Goal: Task Accomplishment & Management: Complete application form

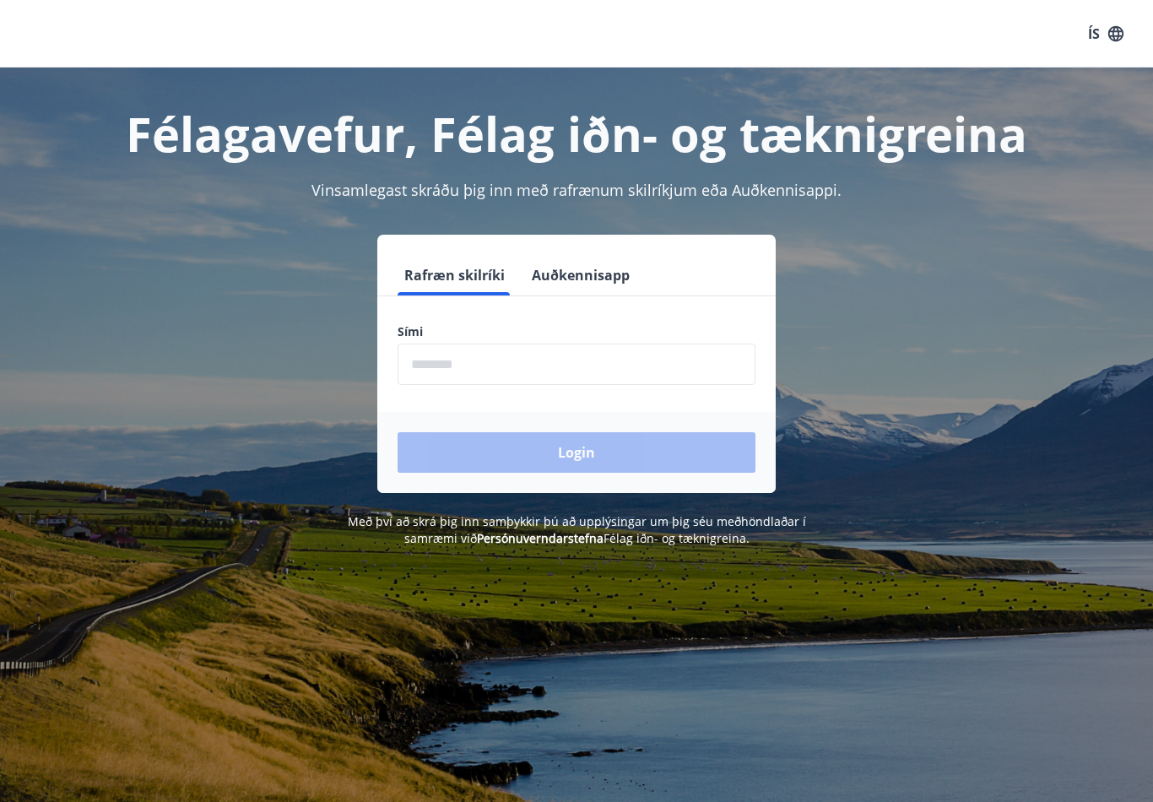
click at [630, 383] on input "phone" at bounding box center [577, 364] width 358 height 41
type input "*"
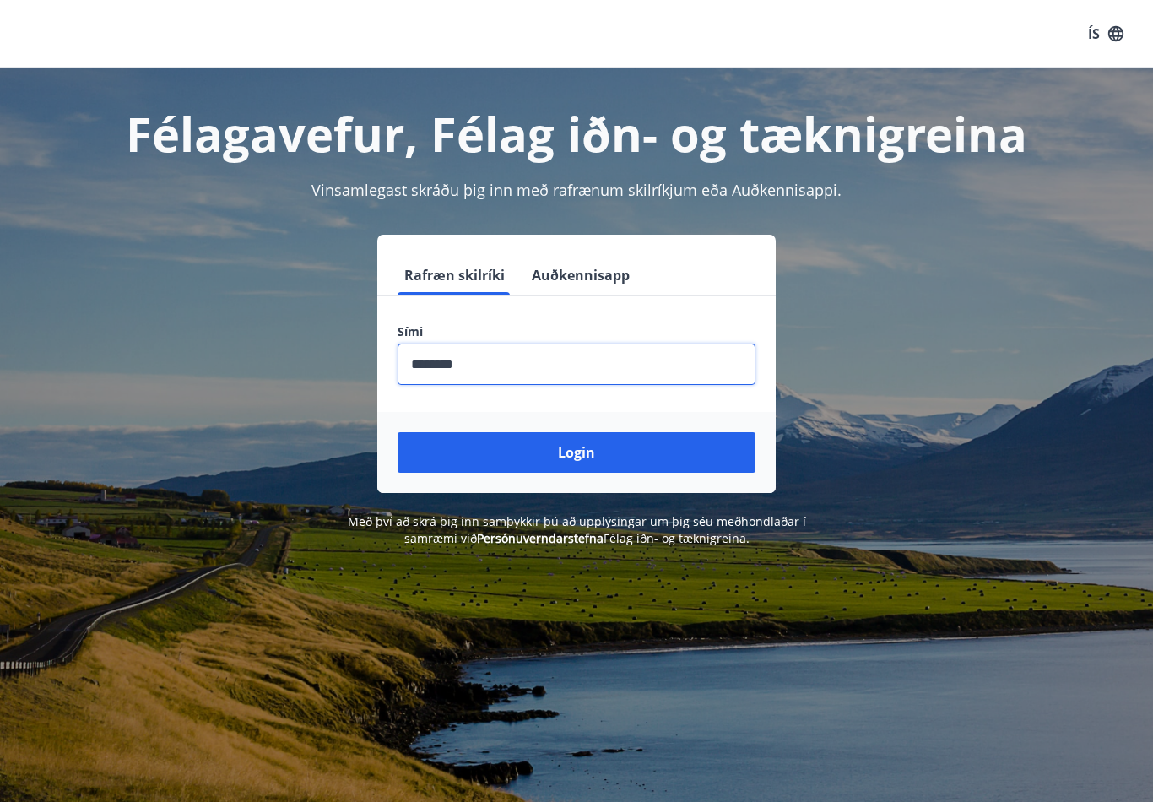
type input "********"
click at [681, 452] on button "Login" at bounding box center [577, 452] width 358 height 41
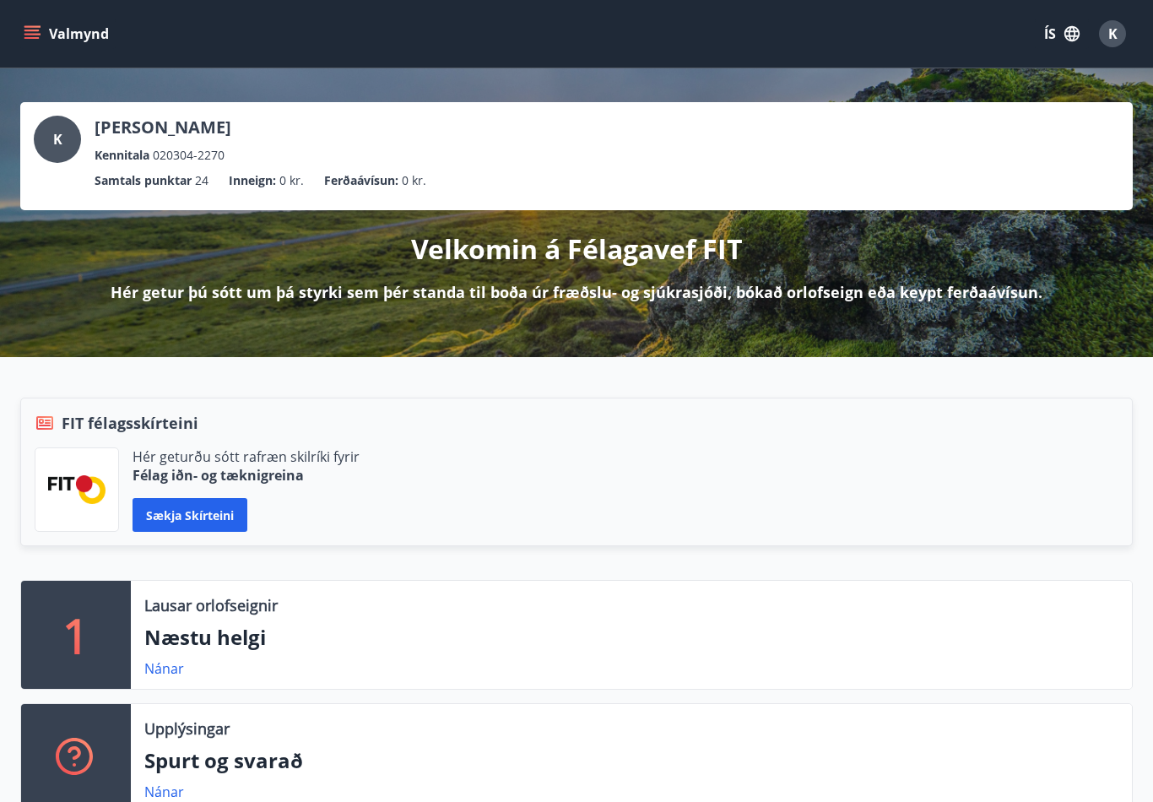
click at [1051, 422] on div "FIT félagsskírteini" at bounding box center [577, 423] width 1084 height 22
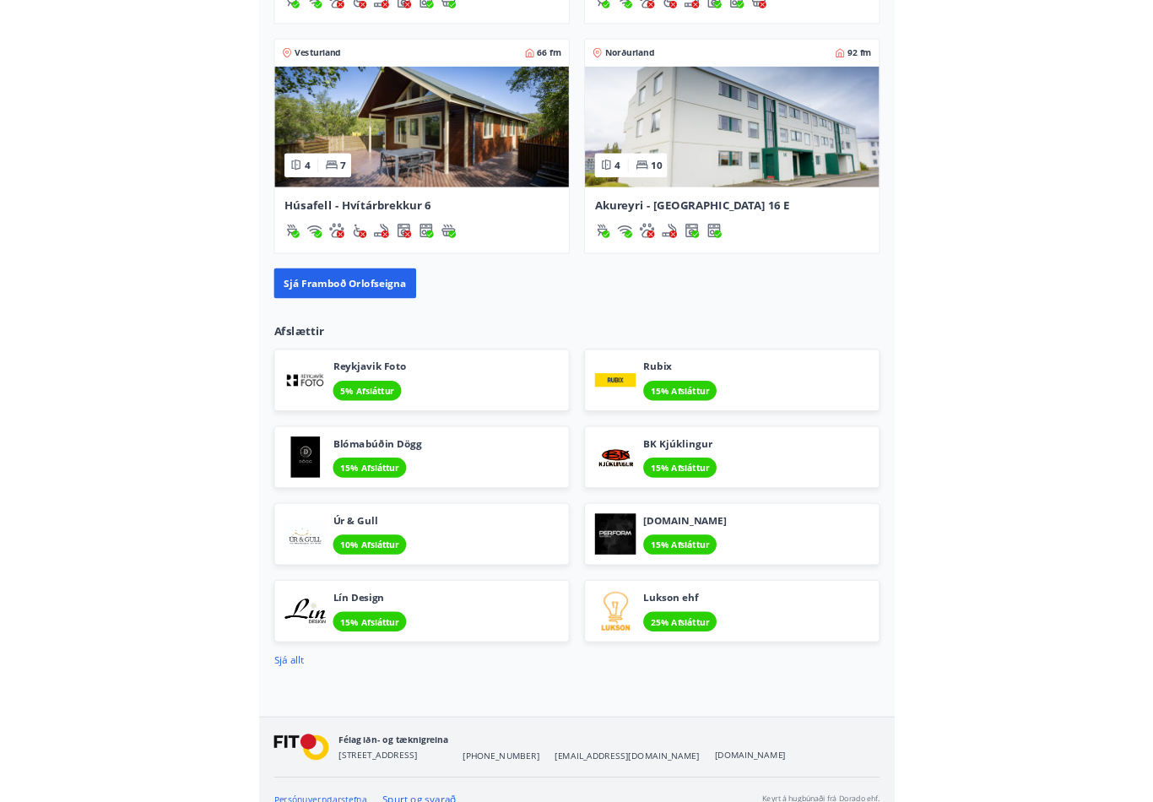
scroll to position [1982, 0]
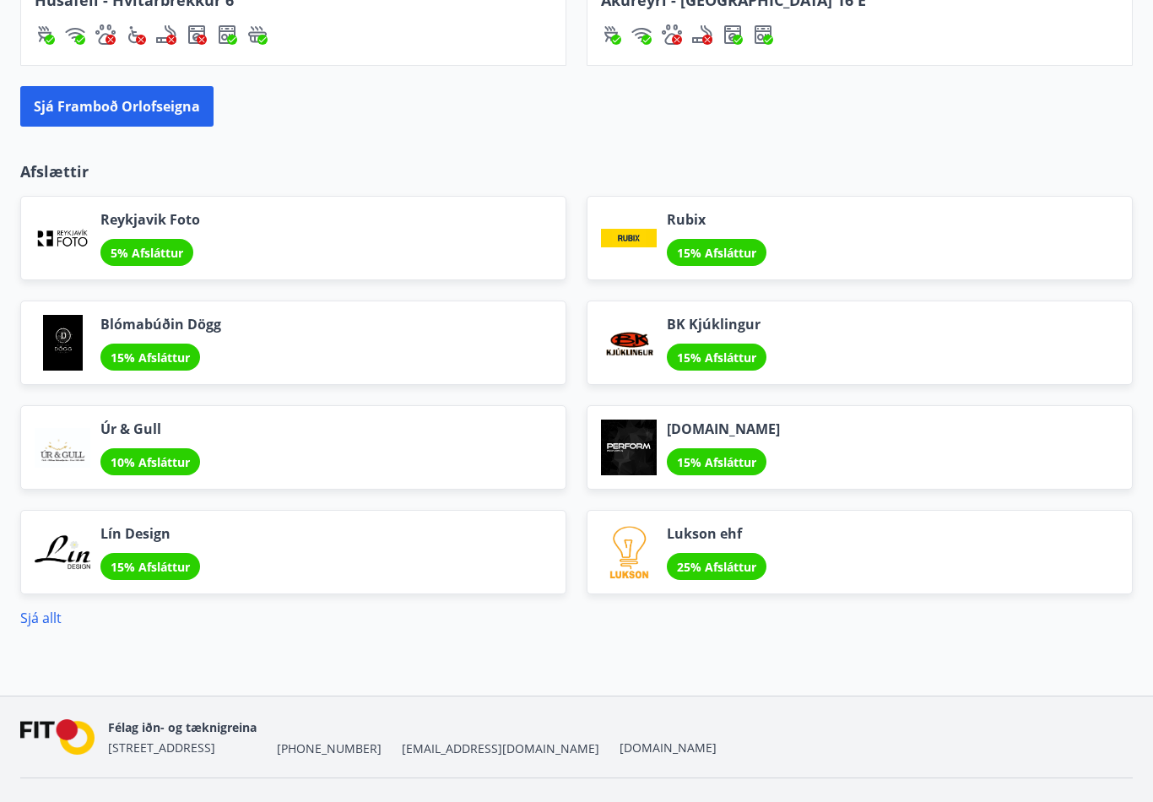
click at [621, 798] on div "Persónuverndarstefna Spurt og svarað [PERSON_NAME] á hugbúnaði frá Dorado ehf." at bounding box center [576, 808] width 1113 height 60
click at [54, 627] on link "Sjá allt" at bounding box center [40, 618] width 41 height 19
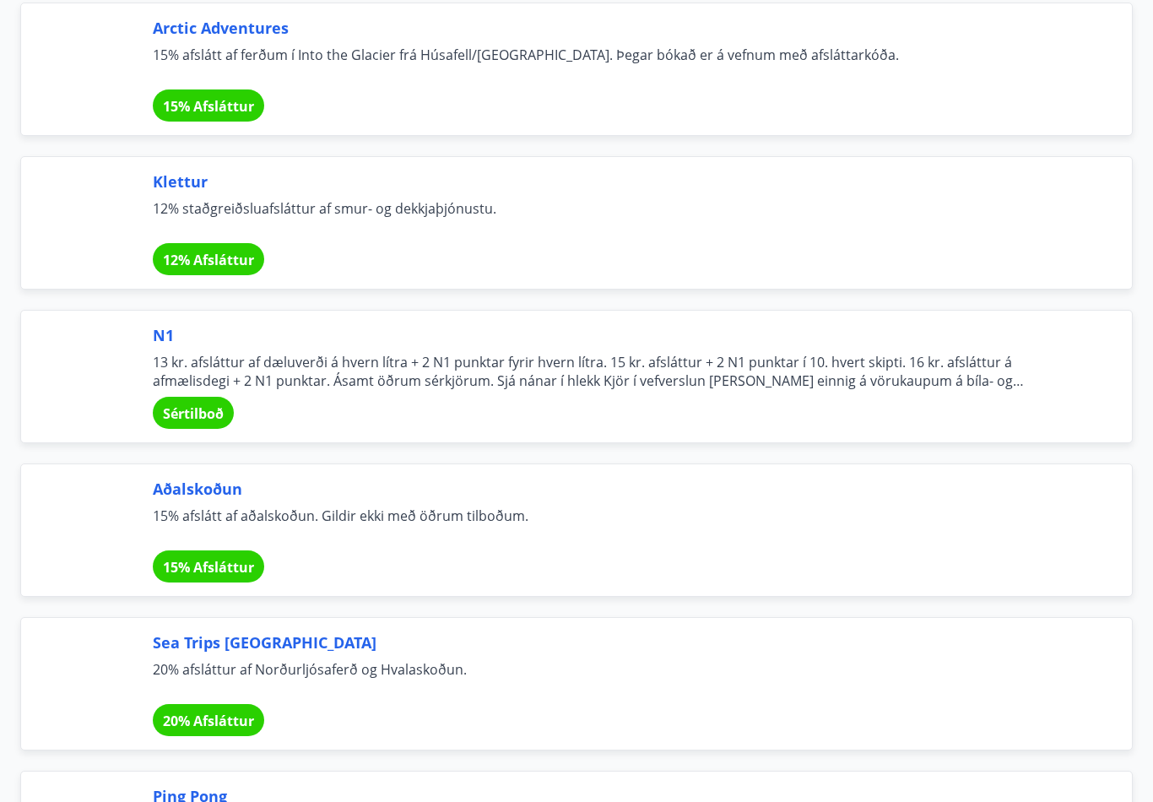
scroll to position [6062, 0]
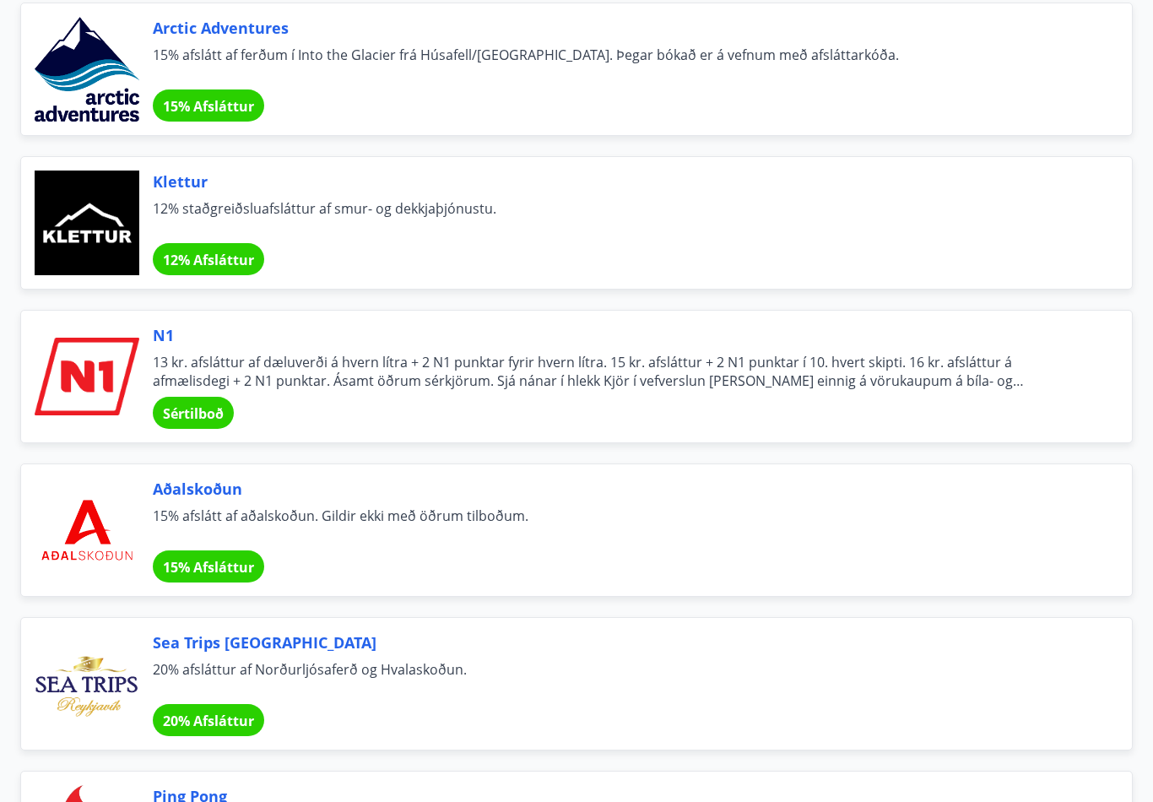
click at [188, 436] on div "N1 13 kr. afsláttur af dæluverði á hvern lítra + 2 N1 punktar fyrir hvern lítra…" at bounding box center [576, 376] width 1113 height 133
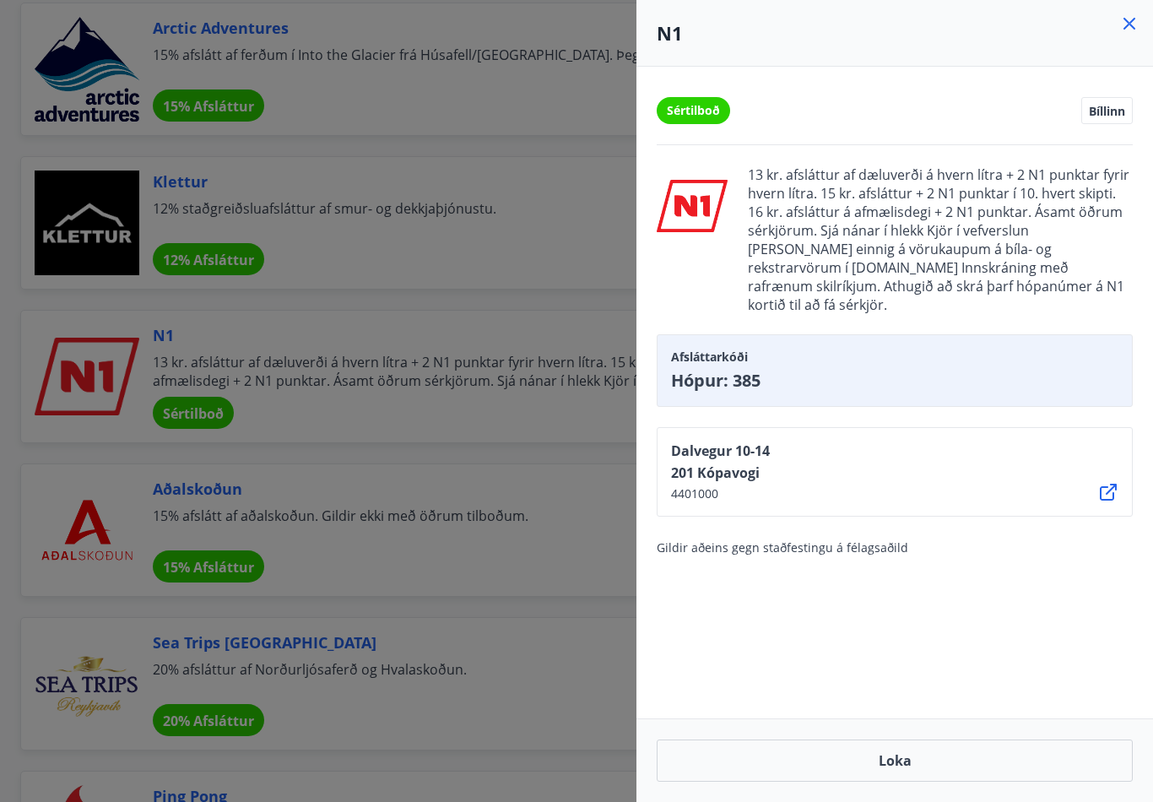
click at [1132, 8] on div "N1" at bounding box center [895, 33] width 517 height 67
click at [1110, 41] on h4 "N1" at bounding box center [895, 32] width 476 height 25
click at [1149, 12] on div "N1" at bounding box center [895, 33] width 517 height 67
click at [1138, 16] on icon at bounding box center [1130, 24] width 20 height 20
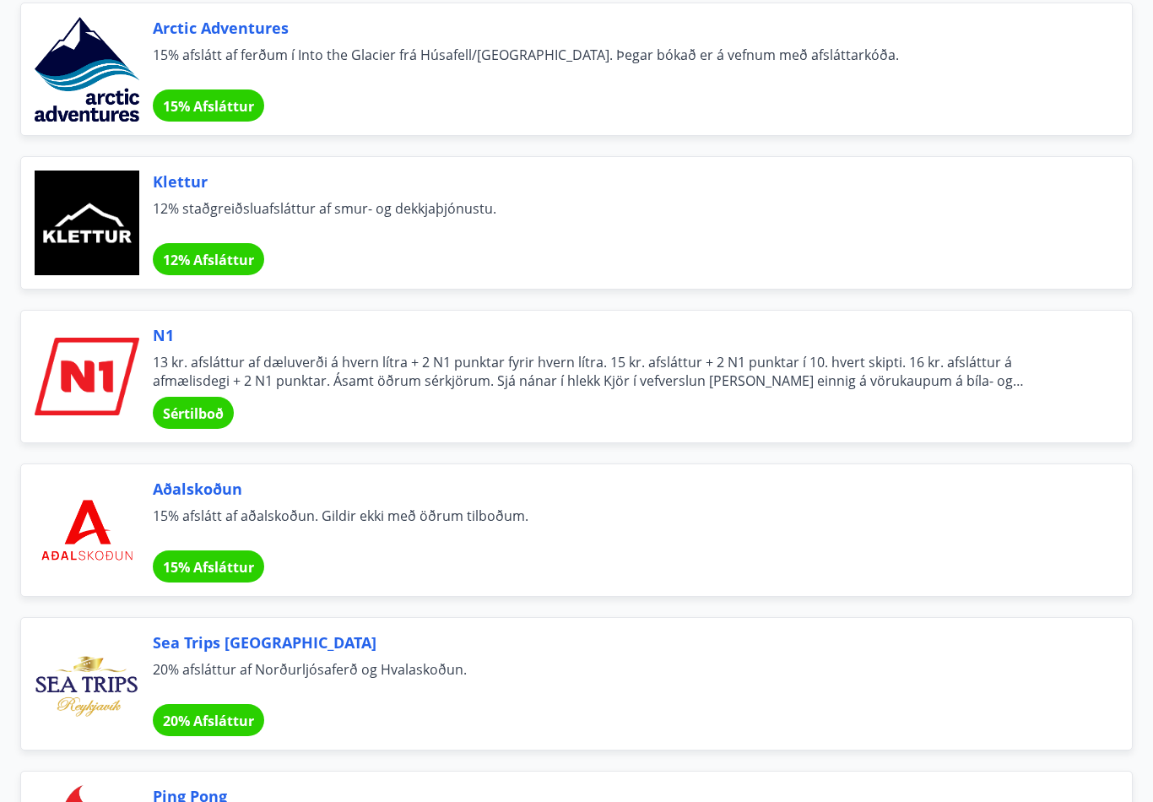
click at [1131, 12] on div "Arctic Adventures 15% afslátt af ferðum í Into the Glacier frá Húsafell/[GEOGRA…" at bounding box center [576, 69] width 1113 height 133
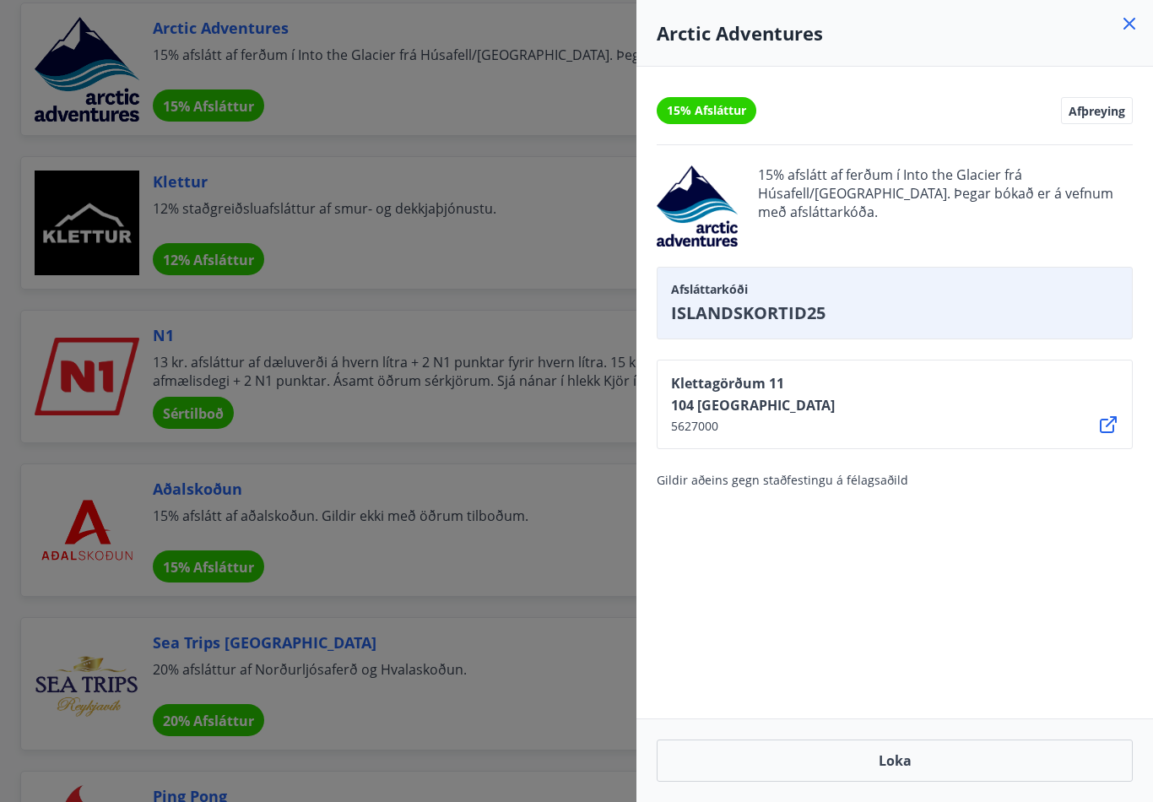
click at [1129, 31] on icon at bounding box center [1130, 24] width 20 height 20
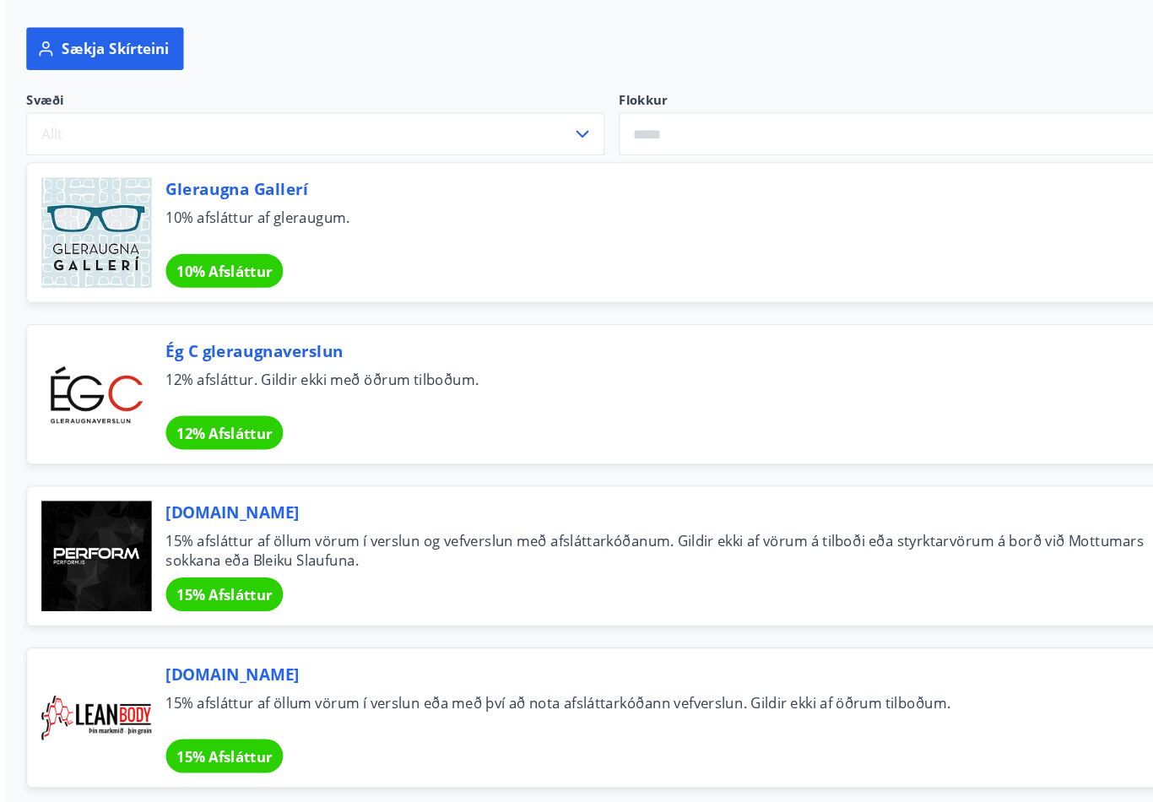
scroll to position [0, 0]
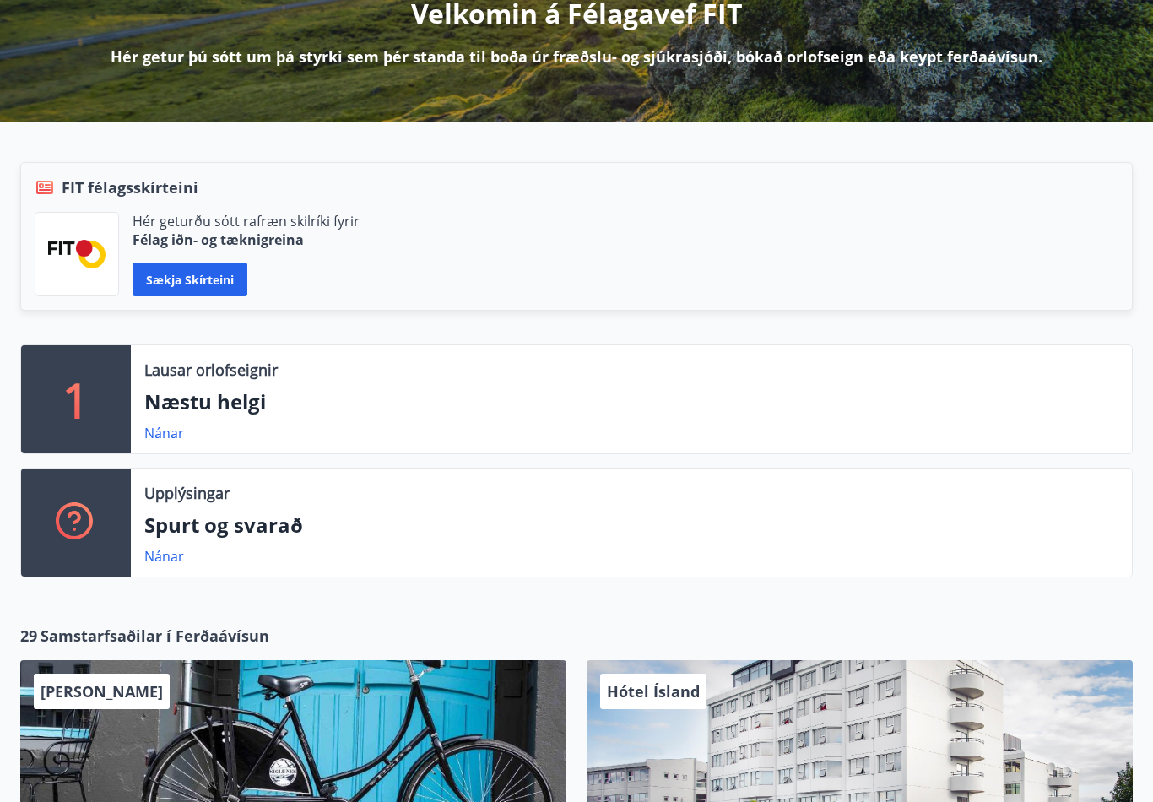
scroll to position [236, 0]
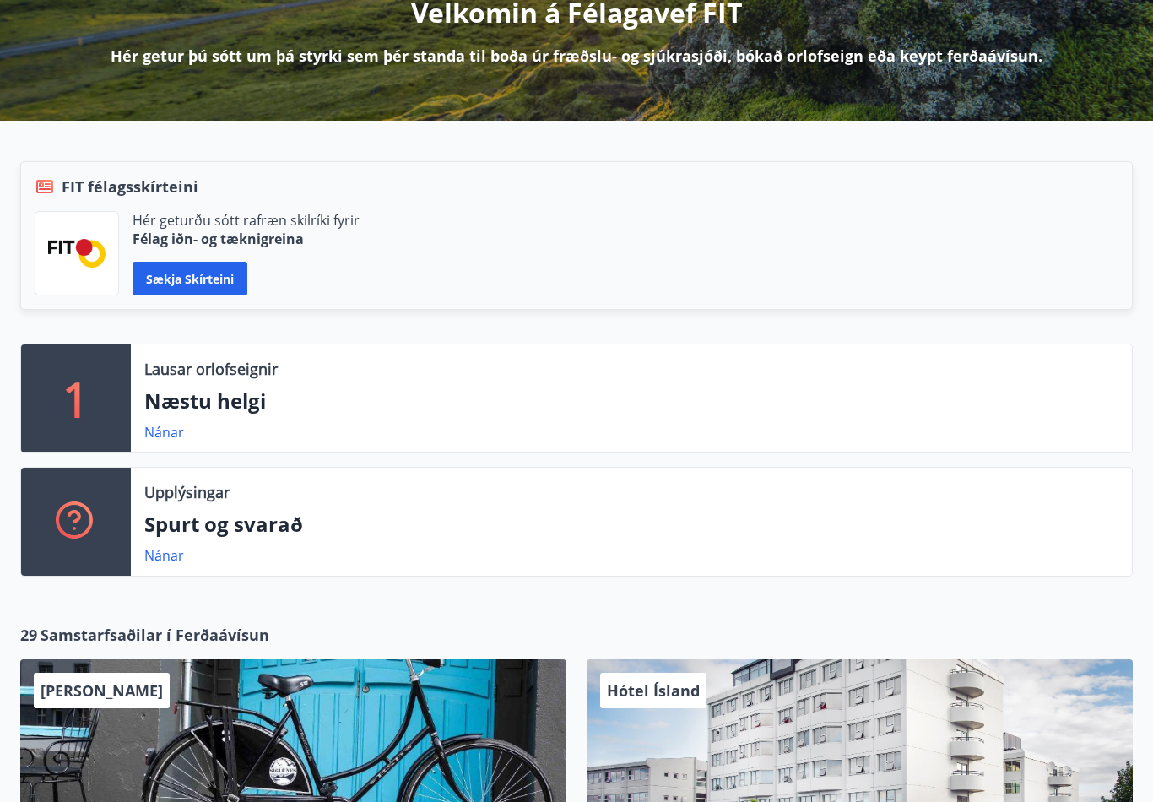
click at [170, 564] on link "Nánar" at bounding box center [164, 555] width 40 height 19
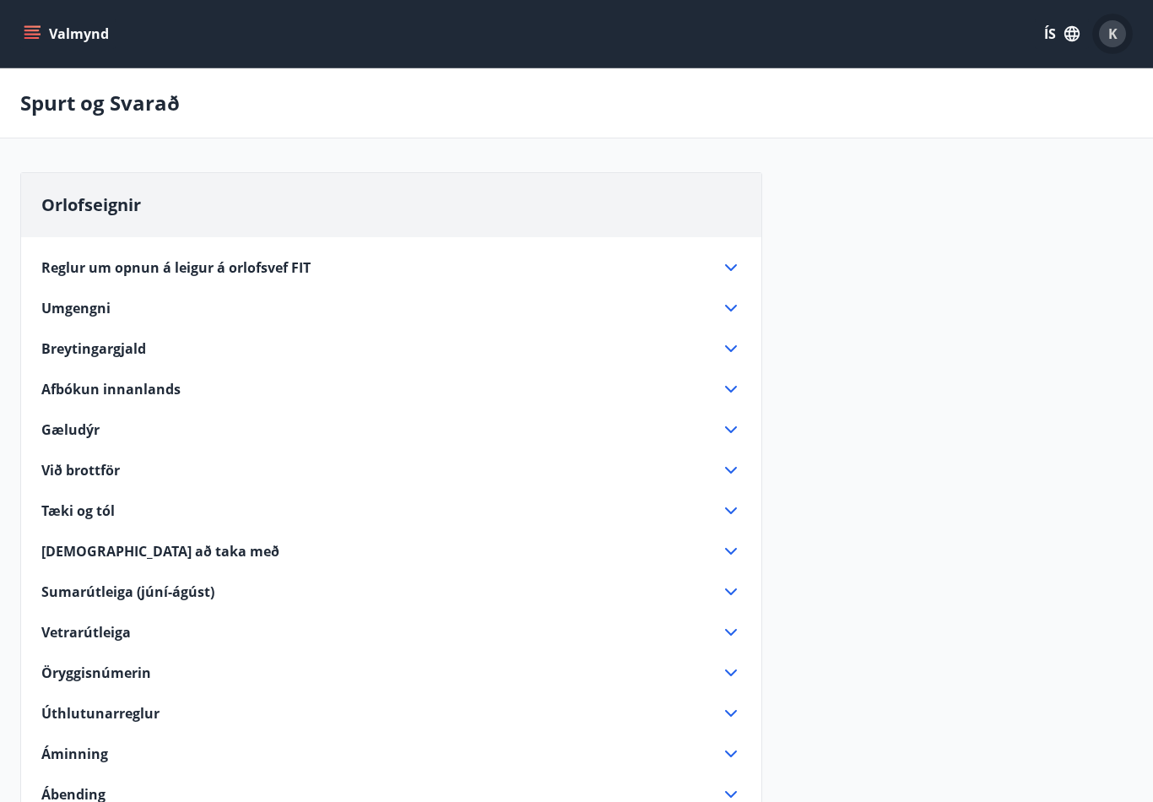
click at [1110, 27] on span "K" at bounding box center [1113, 33] width 9 height 19
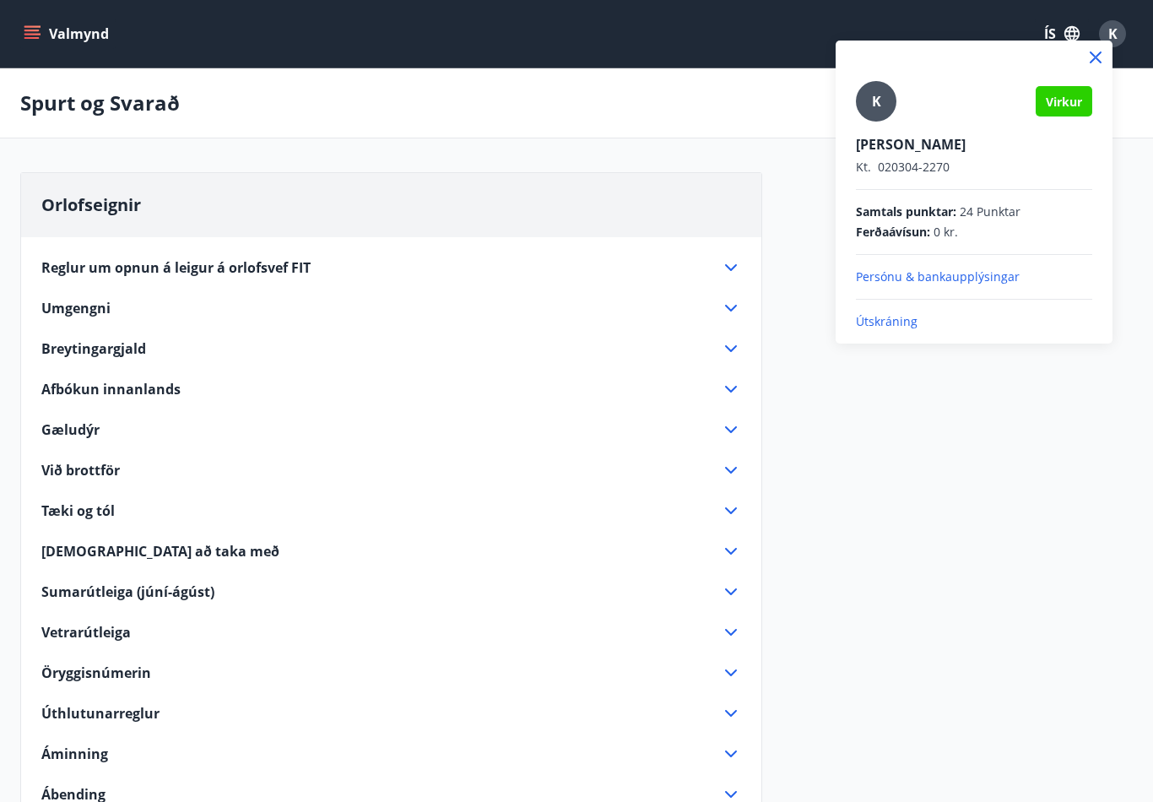
click at [1034, 408] on div at bounding box center [576, 401] width 1153 height 802
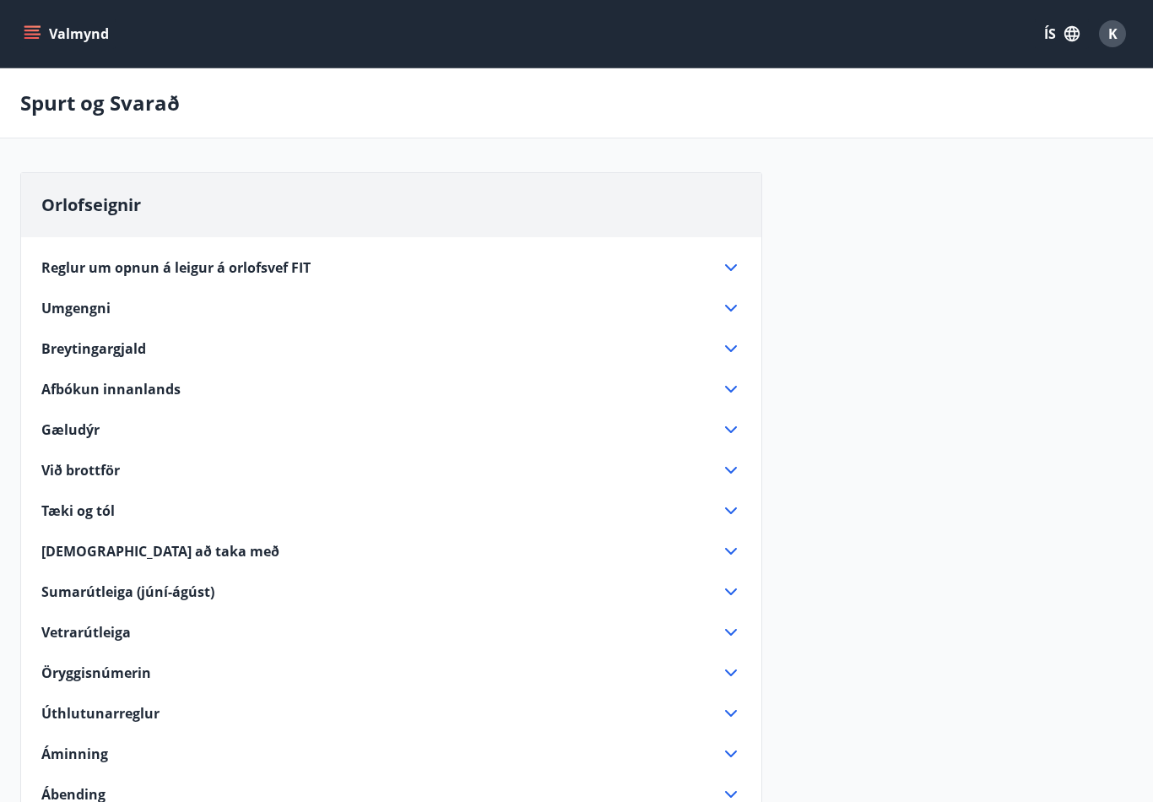
click at [146, 127] on div "Spurt og Svarað" at bounding box center [576, 103] width 1153 height 70
click at [73, 30] on button "Valmynd" at bounding box center [67, 34] width 95 height 30
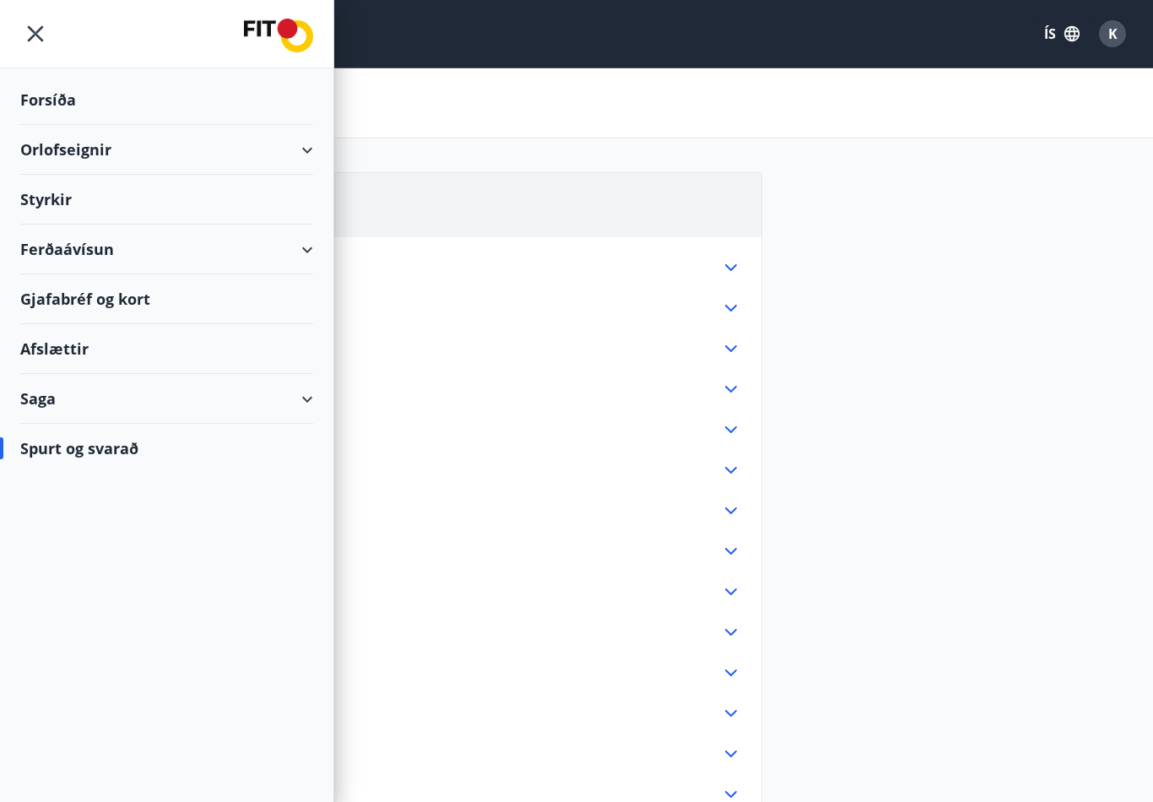
click at [67, 125] on div "Styrkir" at bounding box center [166, 100] width 293 height 50
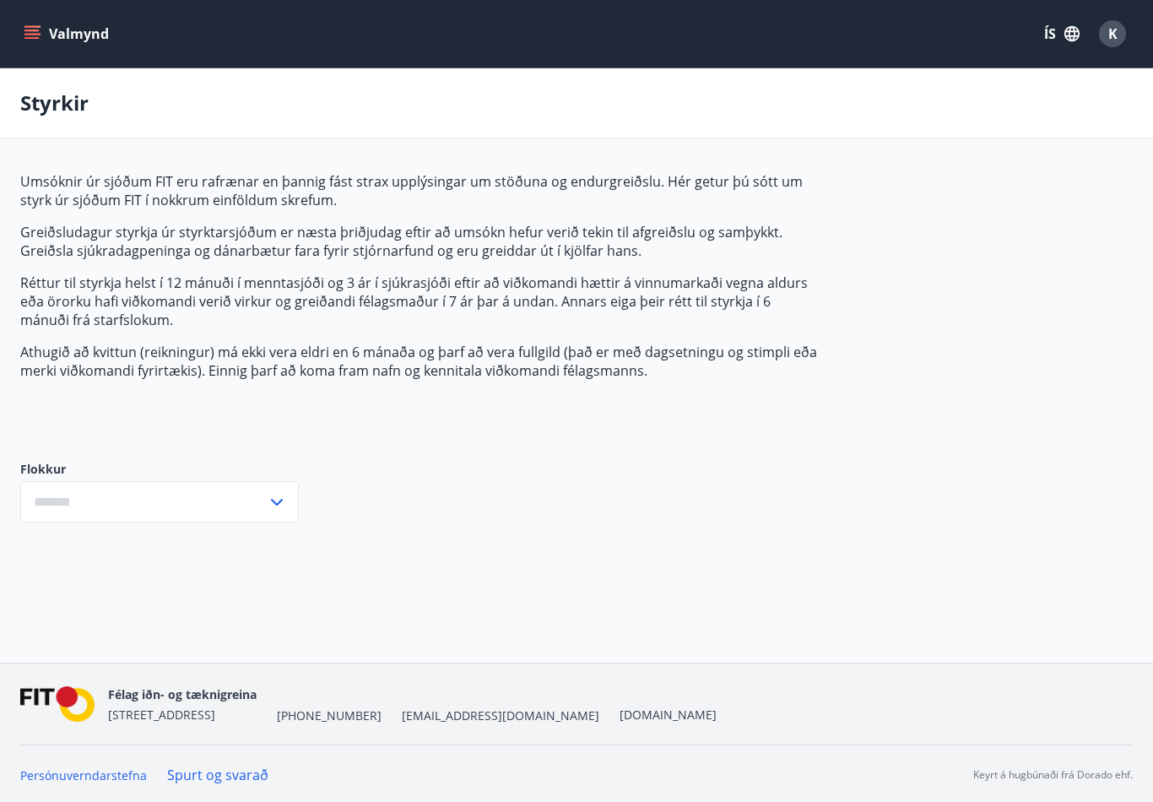
type input "***"
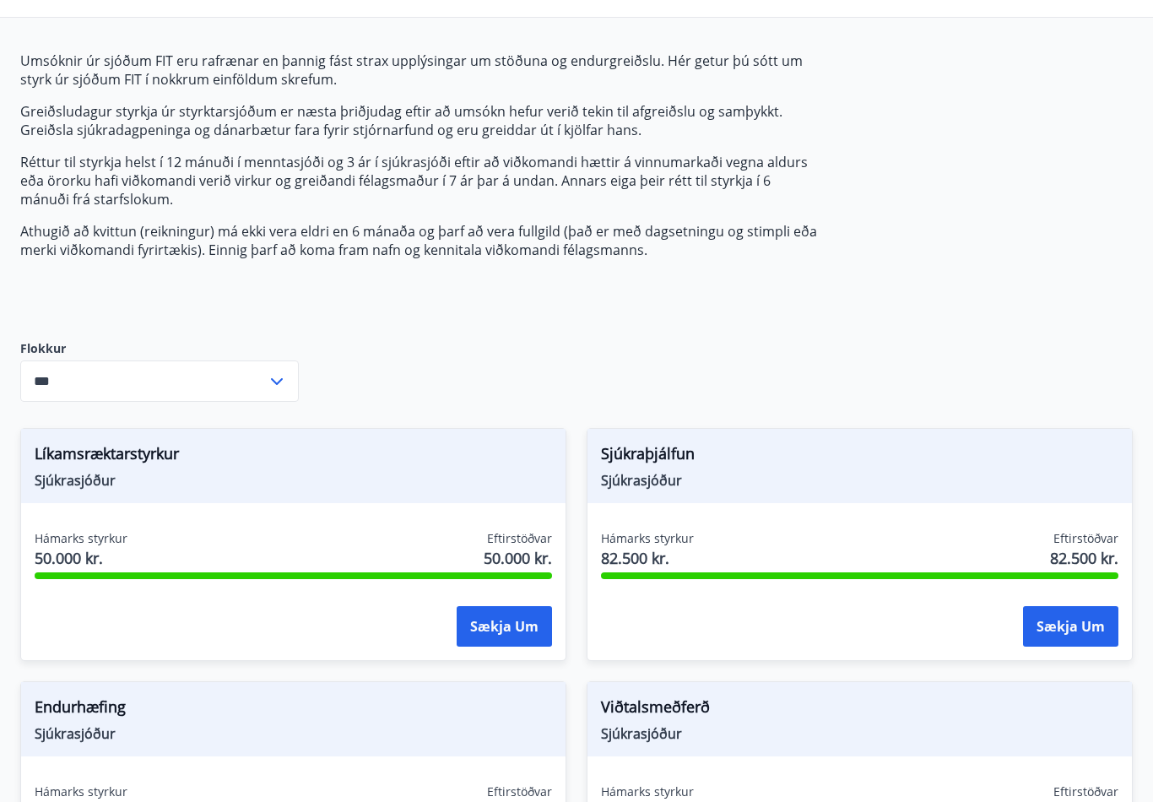
scroll to position [122, 0]
click at [1093, 638] on button "Sækja um" at bounding box center [1070, 625] width 95 height 41
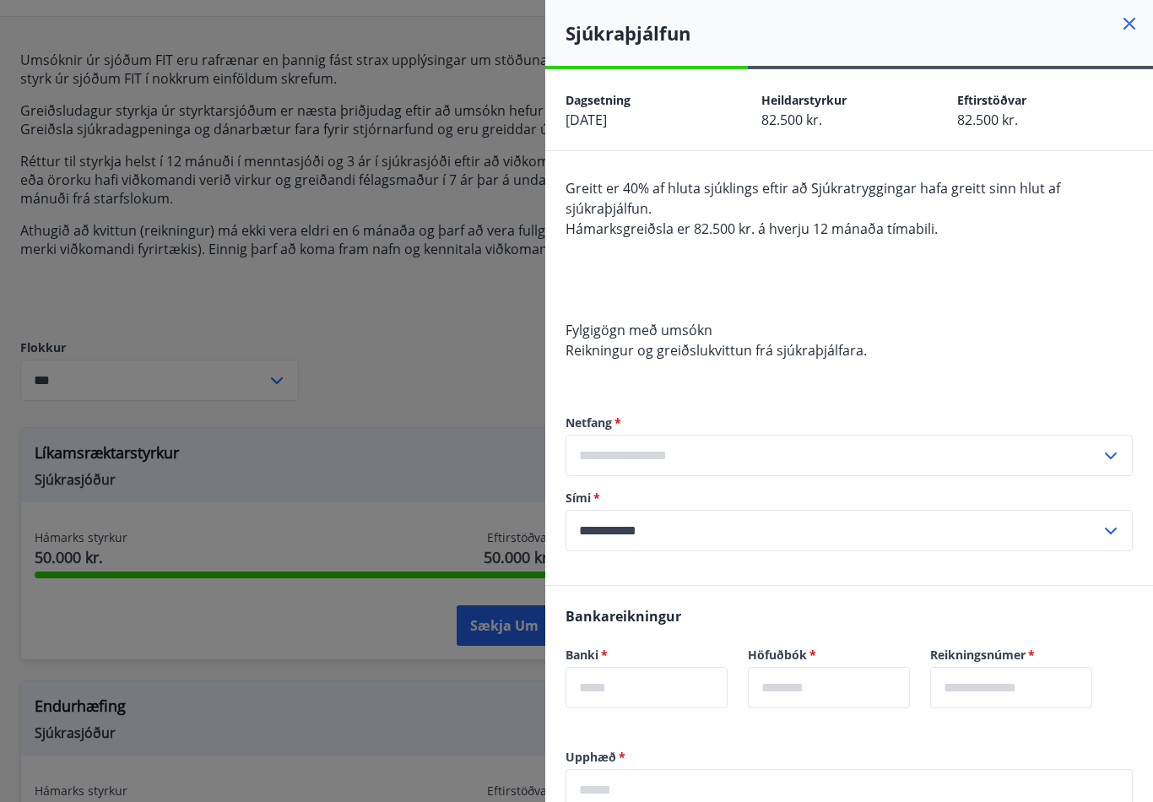
scroll to position [0, 0]
click at [943, 467] on input "text" at bounding box center [833, 455] width 535 height 41
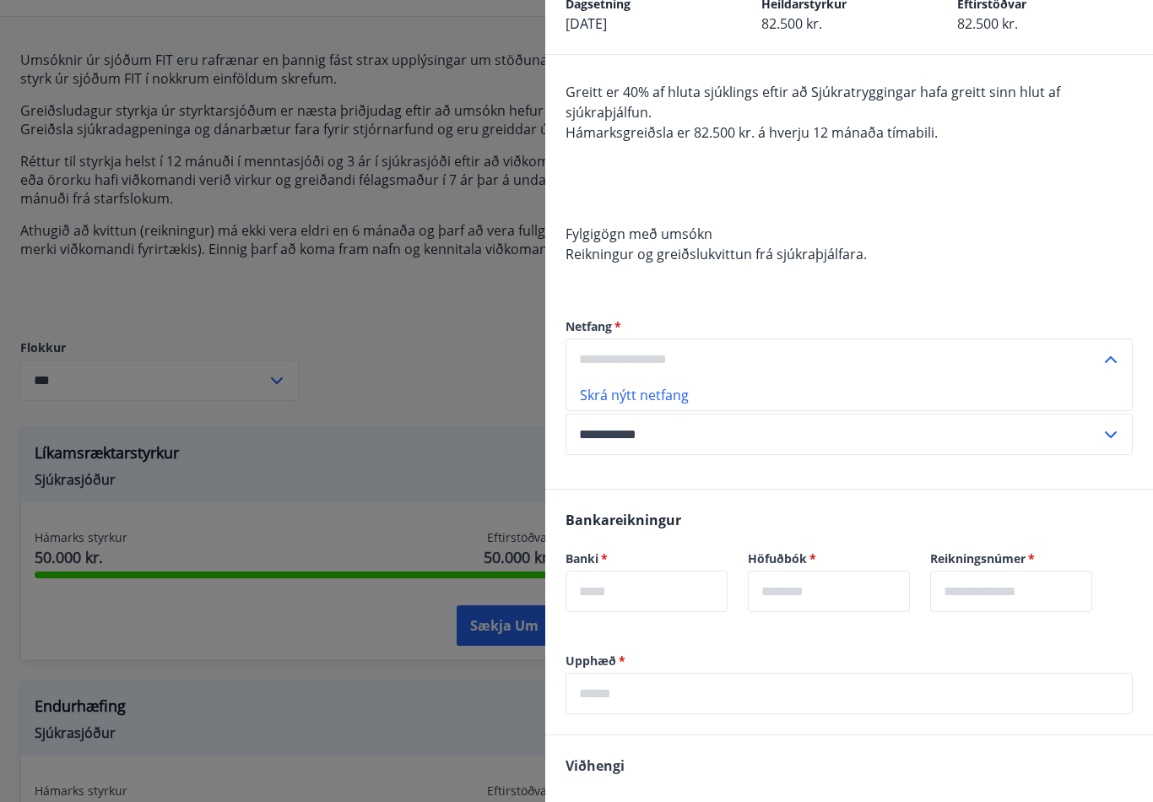
scroll to position [154, 0]
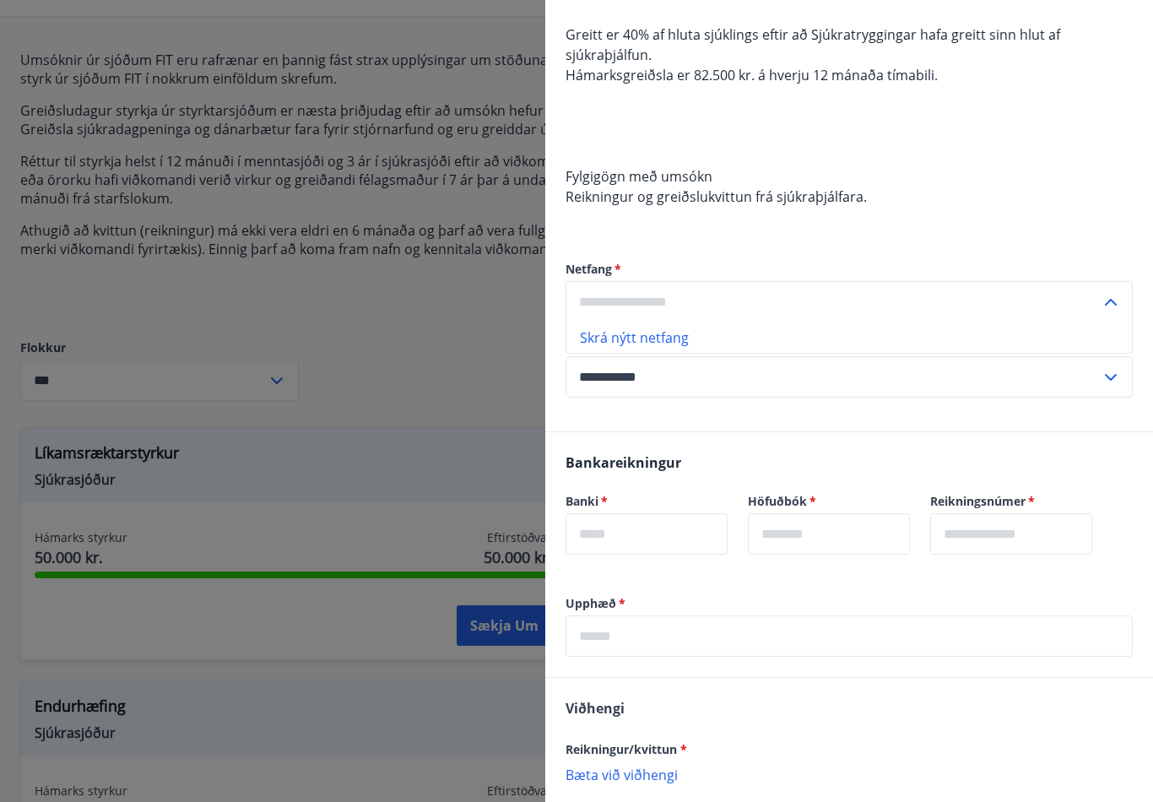
click at [870, 297] on input "text" at bounding box center [833, 301] width 535 height 41
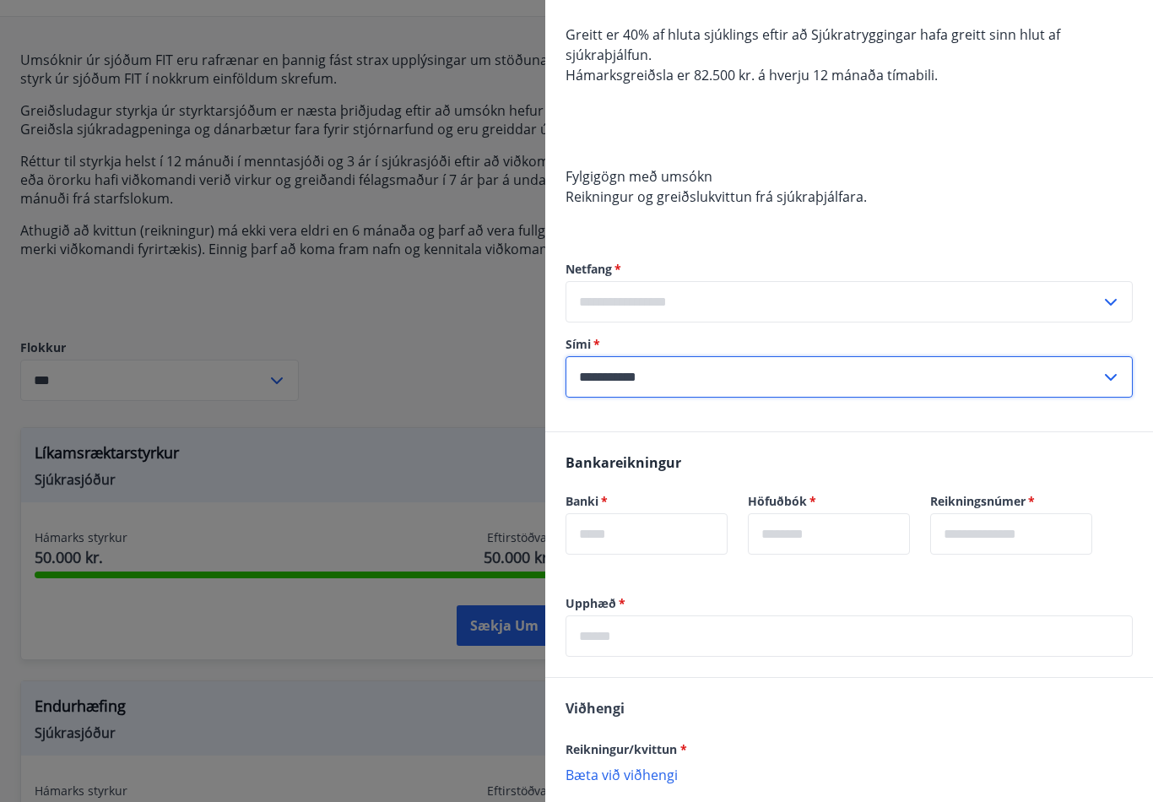
click at [835, 322] on input "text" at bounding box center [833, 301] width 535 height 41
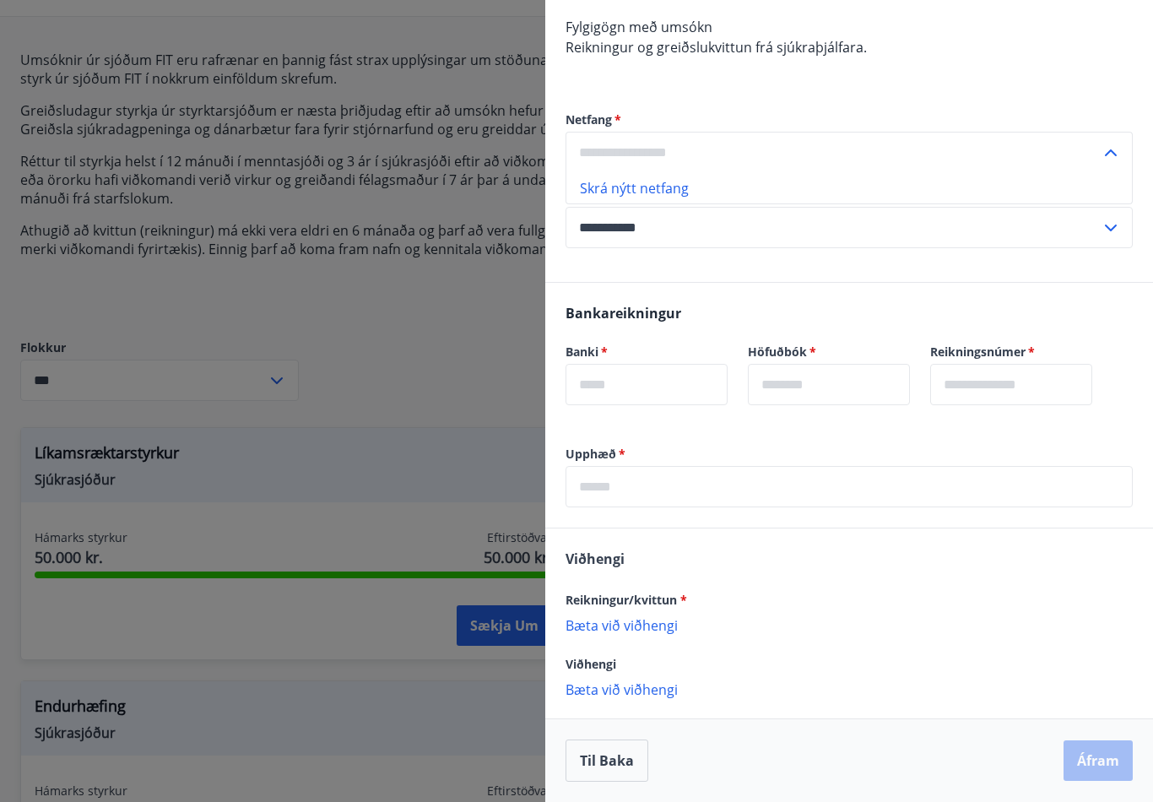
scroll to position [277, 0]
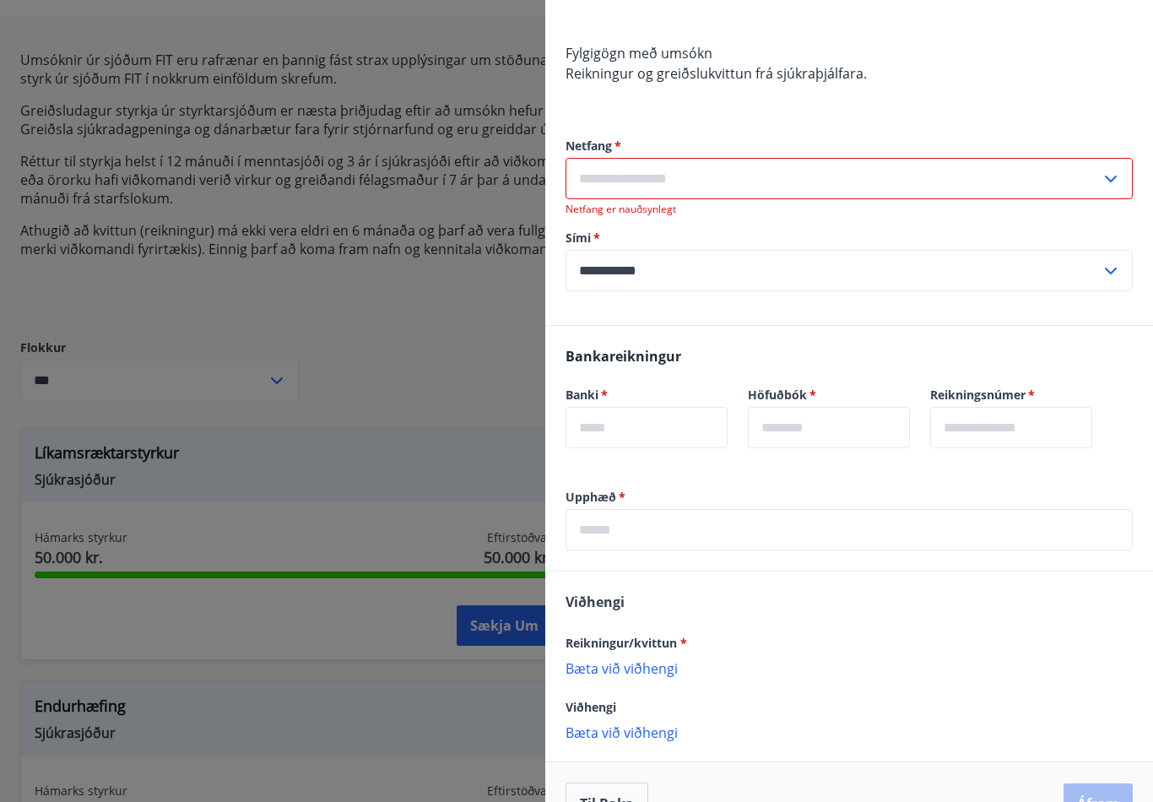
click at [763, 170] on input "text" at bounding box center [833, 178] width 535 height 41
click at [668, 207] on li "Skrá nýtt netfang" at bounding box center [850, 214] width 566 height 30
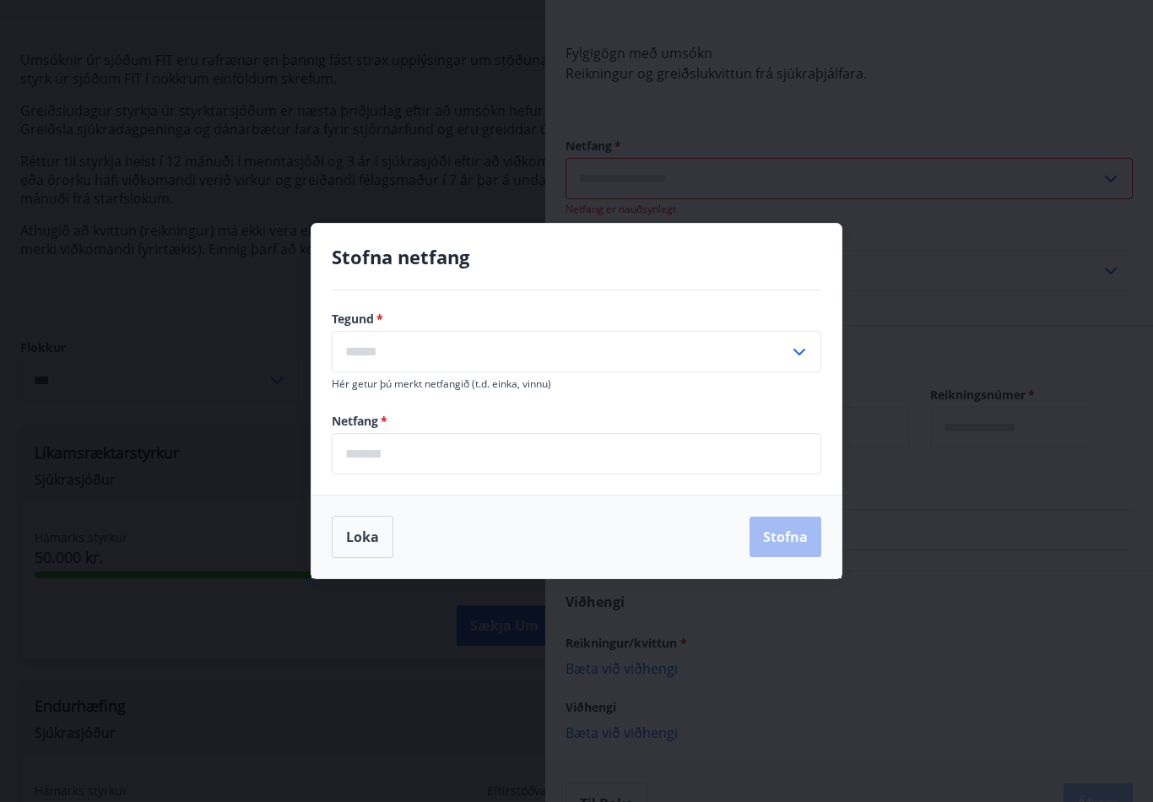
click at [562, 372] on input "text" at bounding box center [561, 351] width 458 height 41
click at [455, 399] on li "Heima" at bounding box center [577, 387] width 488 height 30
type input "*****"
click at [575, 475] on input "email" at bounding box center [577, 453] width 490 height 41
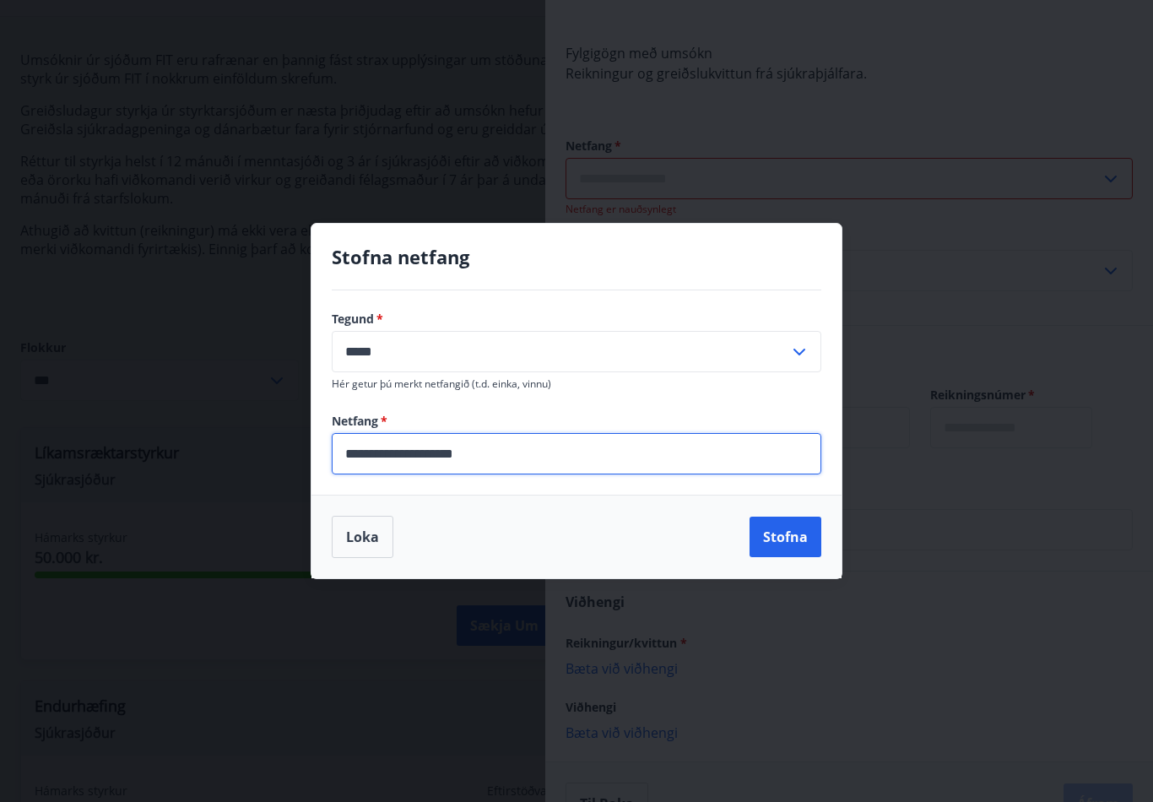
type input "**********"
click at [785, 540] on button "Stofna" at bounding box center [786, 537] width 72 height 41
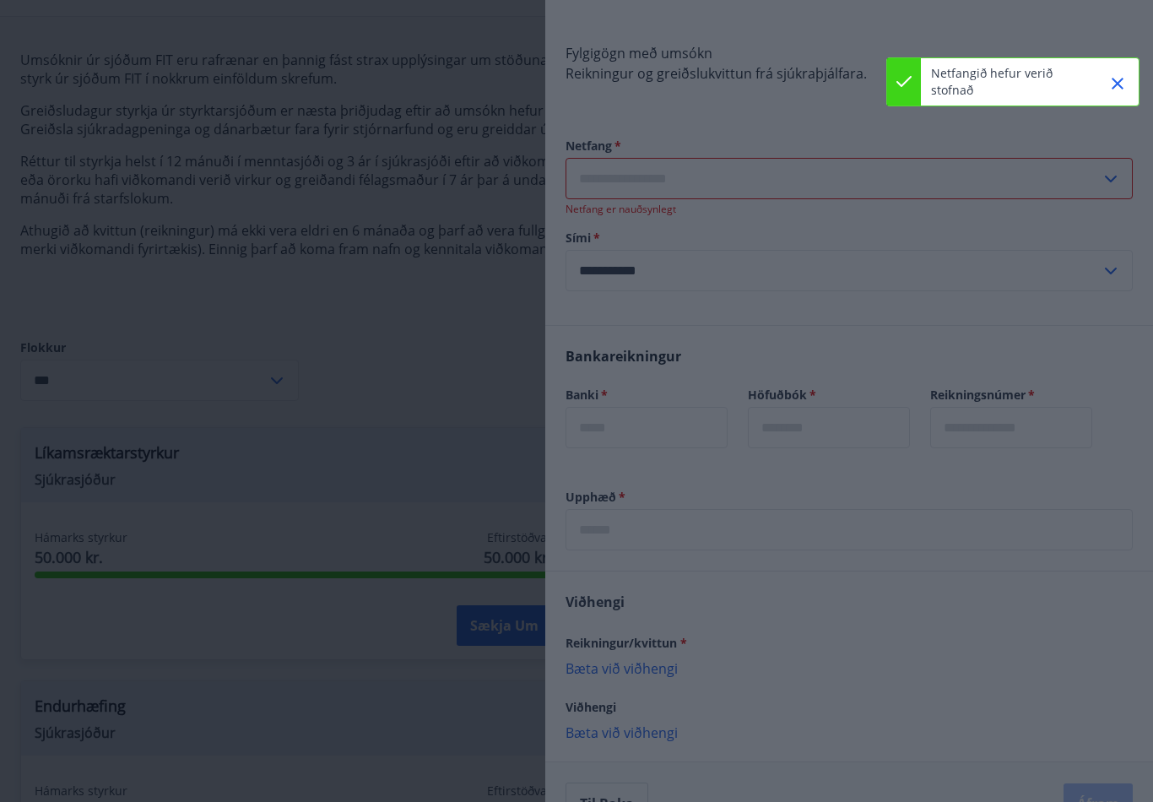
type input "**********"
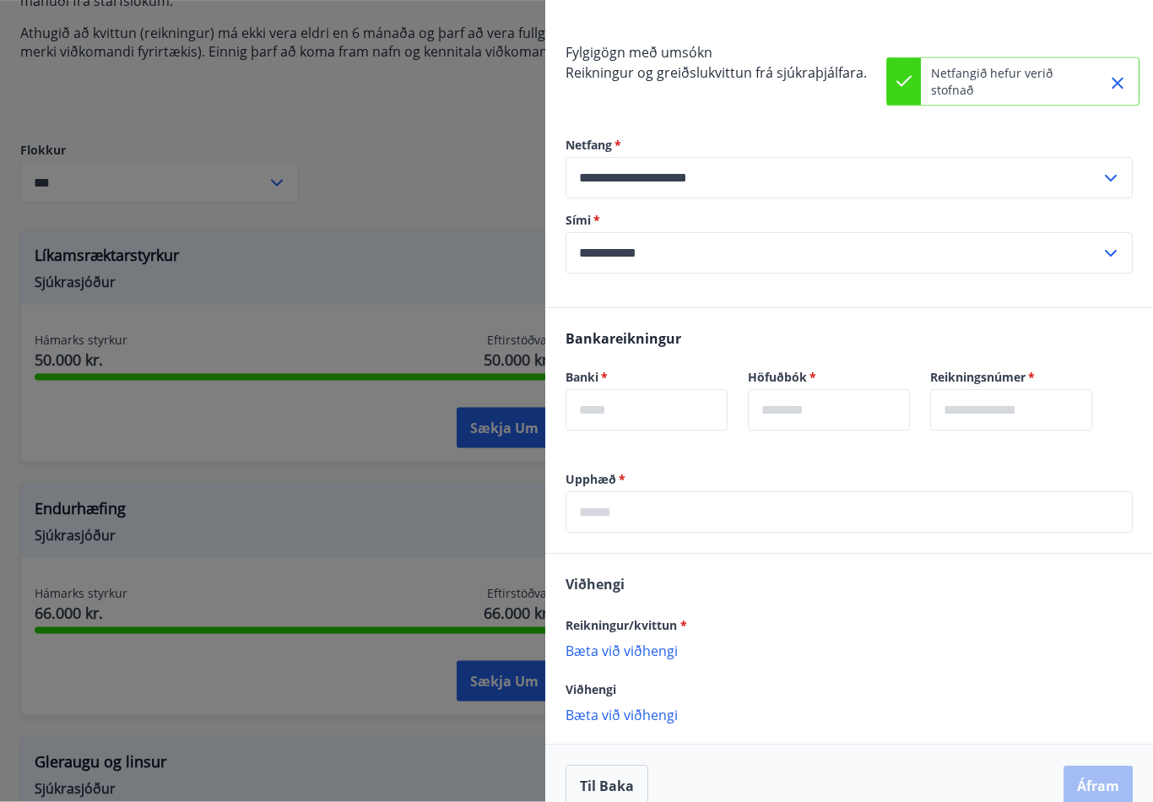
click at [664, 410] on input "text" at bounding box center [647, 410] width 162 height 41
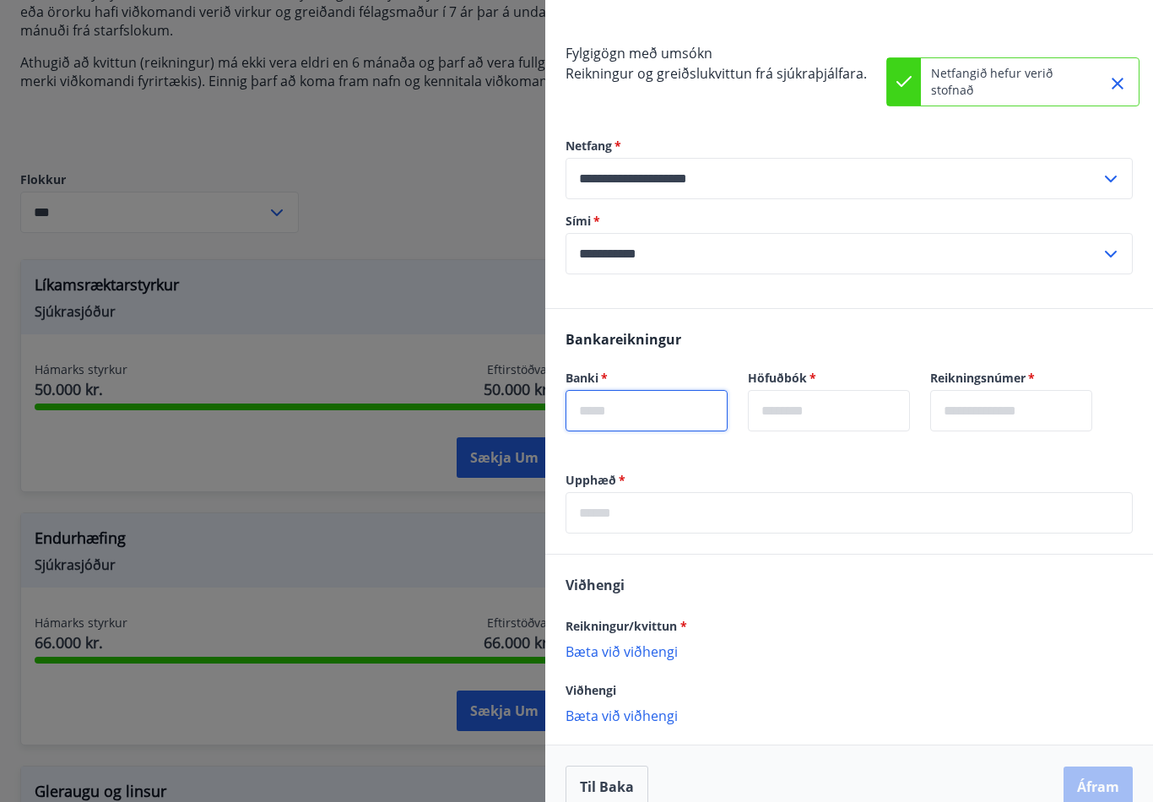
scroll to position [285, 0]
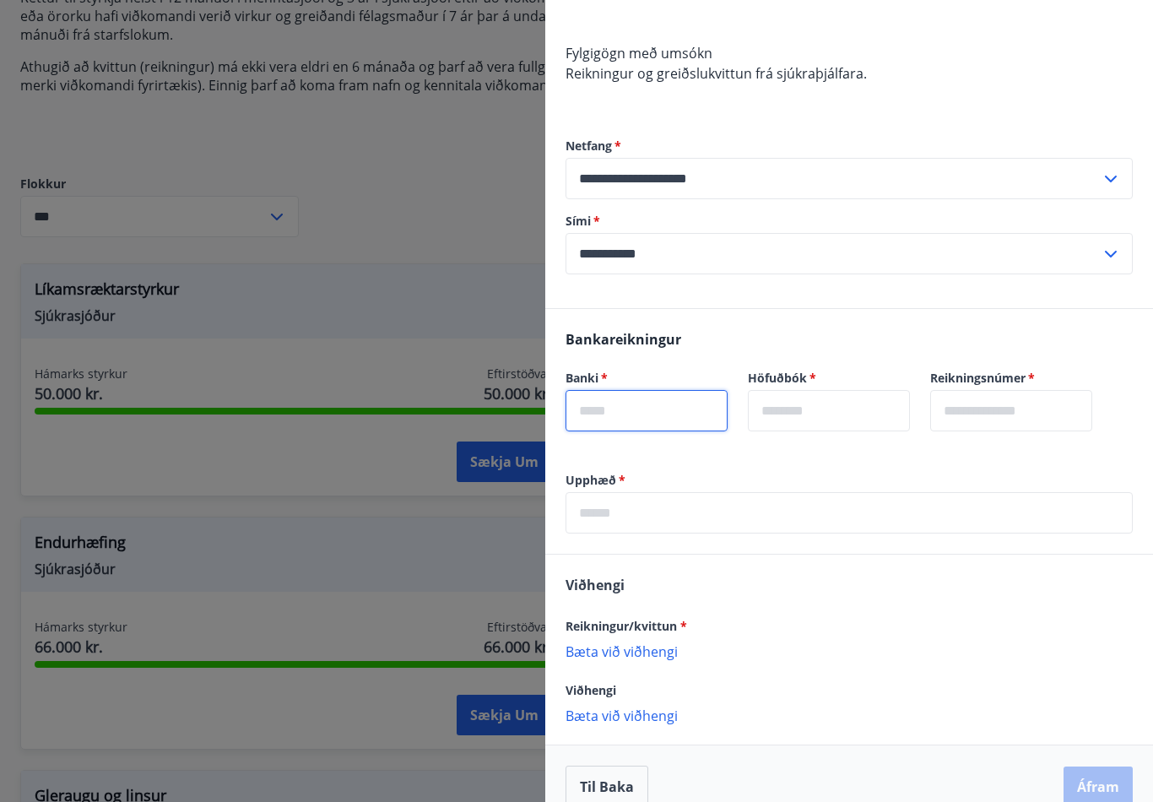
type input "*"
type input "****"
click at [875, 424] on input "text" at bounding box center [829, 410] width 162 height 41
type input "**"
click at [1060, 401] on input "text" at bounding box center [1012, 410] width 162 height 41
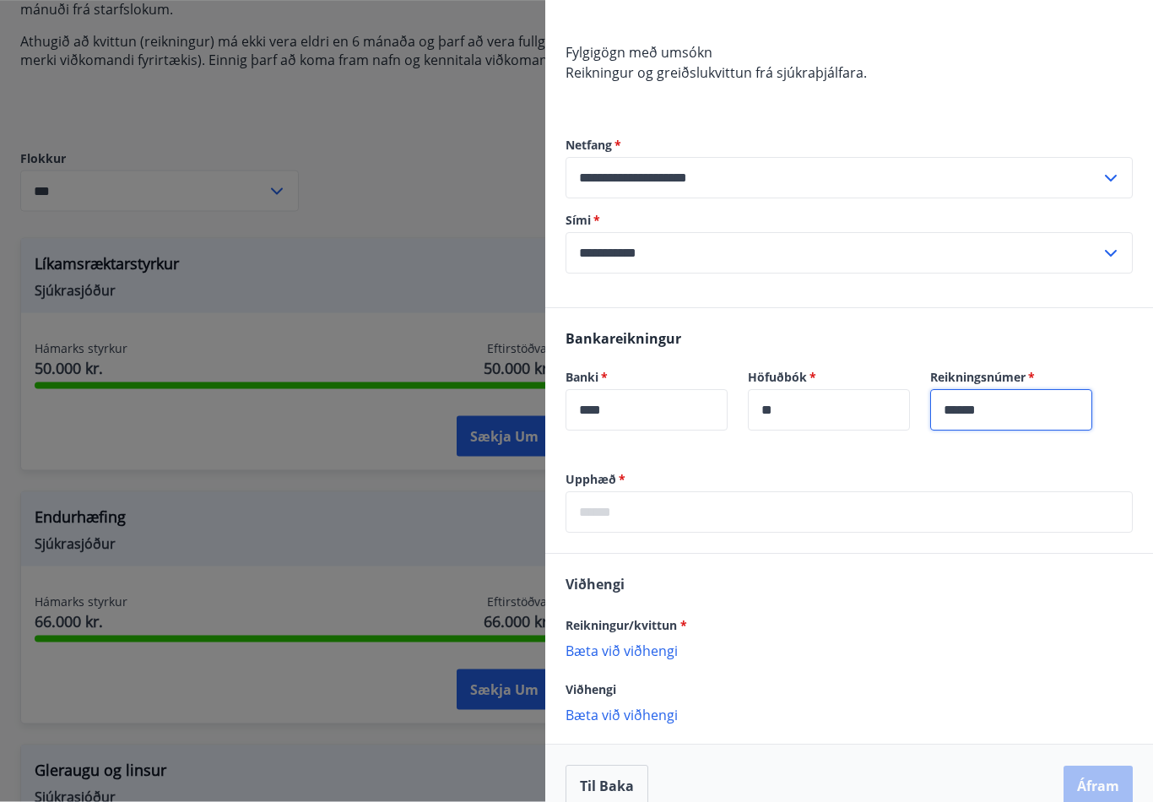
scroll to position [341, 0]
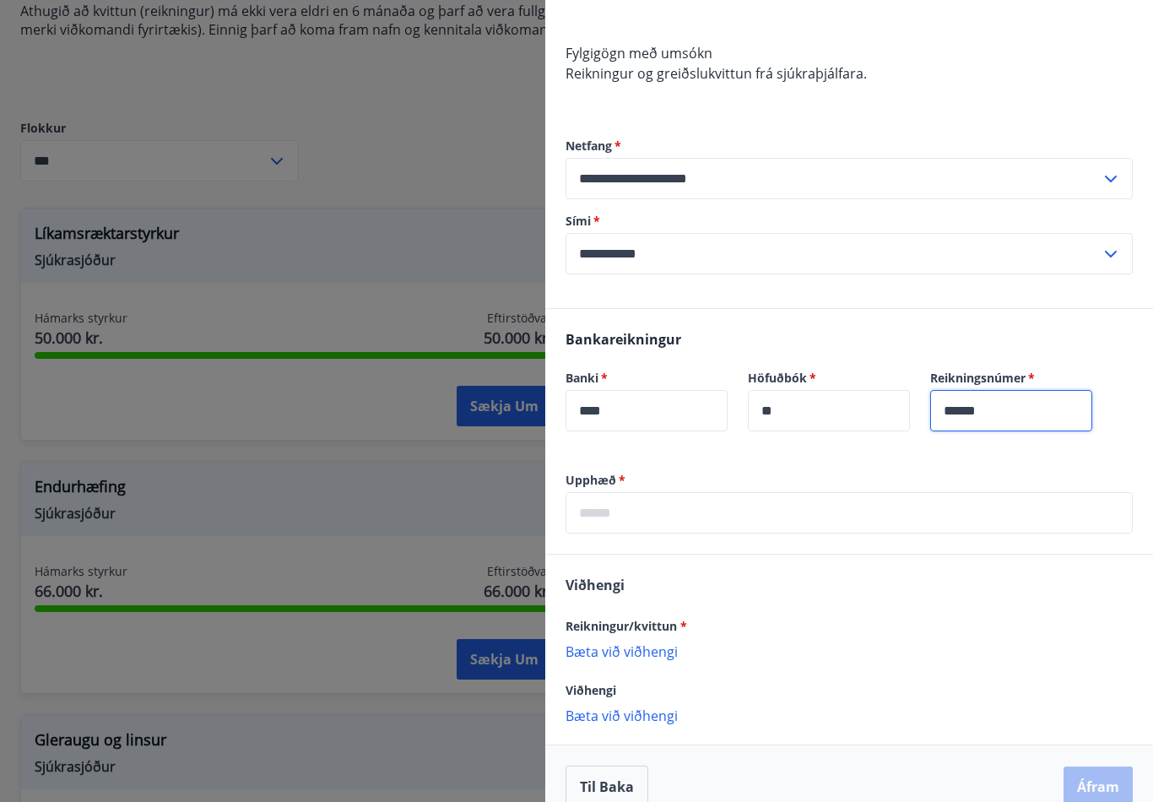
type input "******"
click at [980, 508] on input "text" at bounding box center [849, 512] width 567 height 41
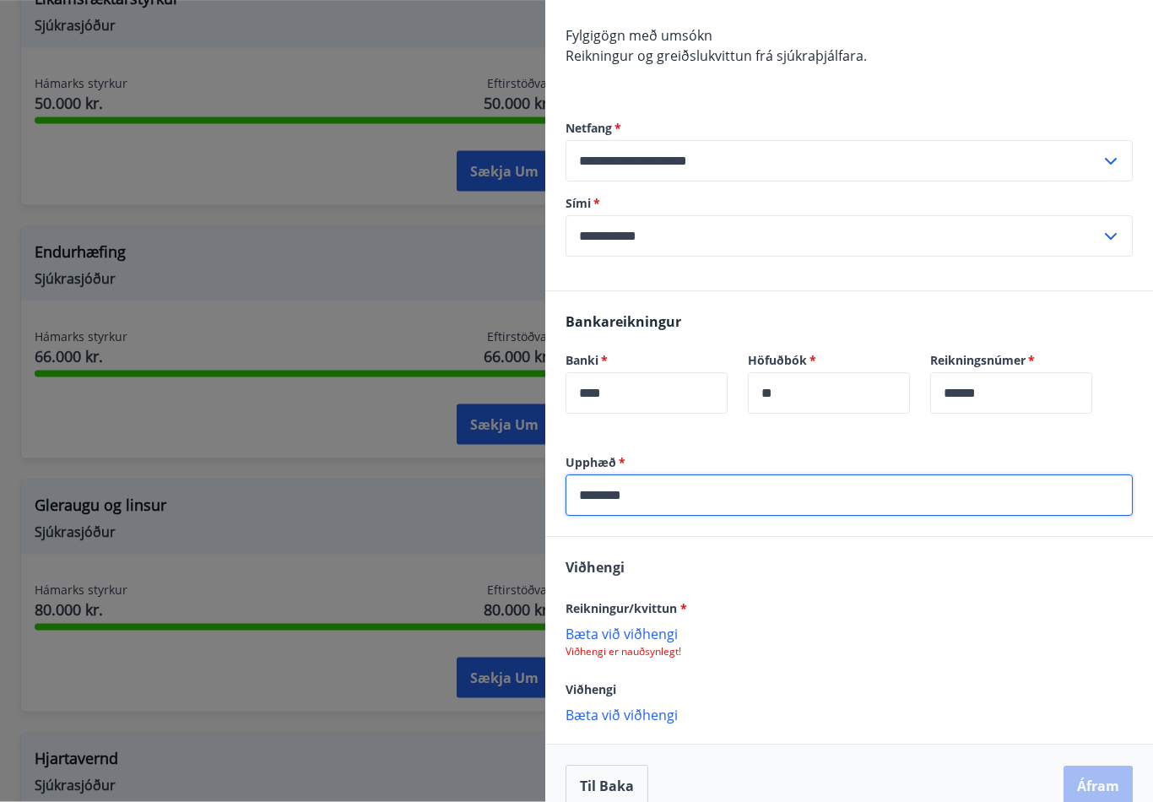
click at [668, 633] on div "Reikningur/kvittun * [PERSON_NAME] við viðhengi Viðhengi er nauðsynlegt!" at bounding box center [849, 629] width 567 height 61
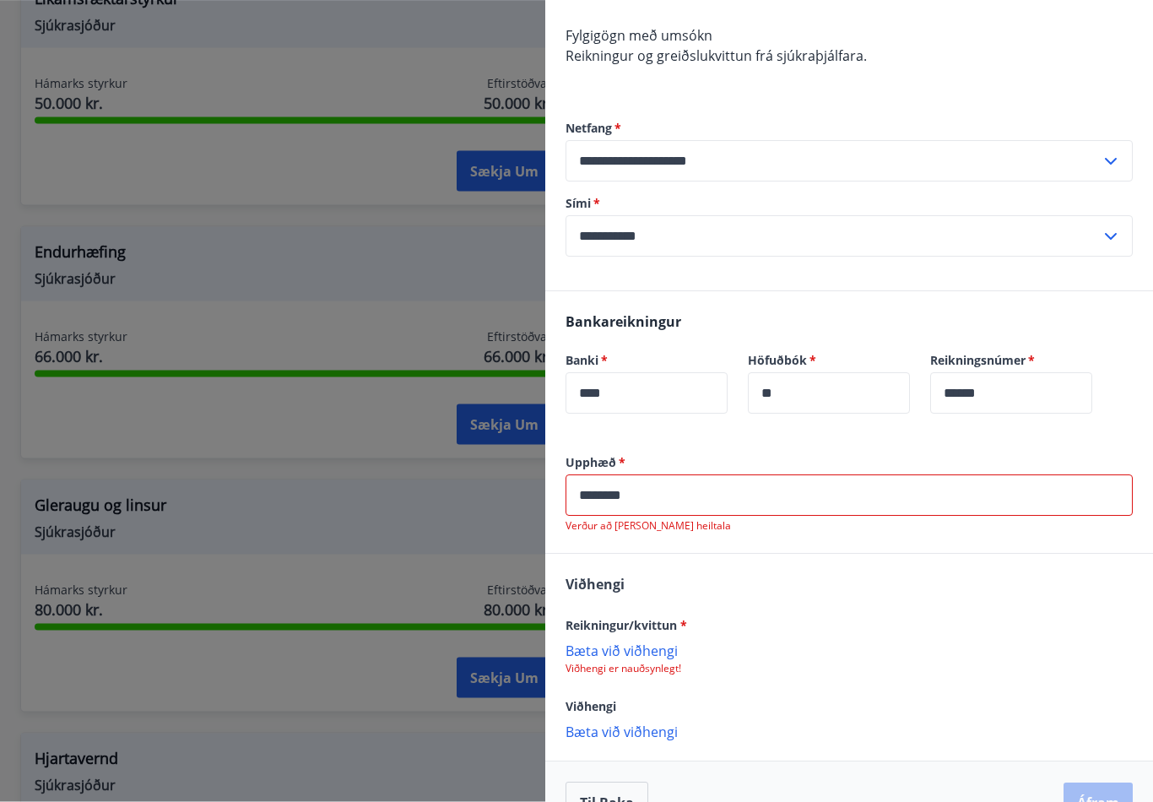
scroll to position [577, 0]
click at [663, 736] on p "Bæta við viðhengi" at bounding box center [849, 732] width 567 height 17
click at [776, 493] on input "********" at bounding box center [849, 495] width 567 height 41
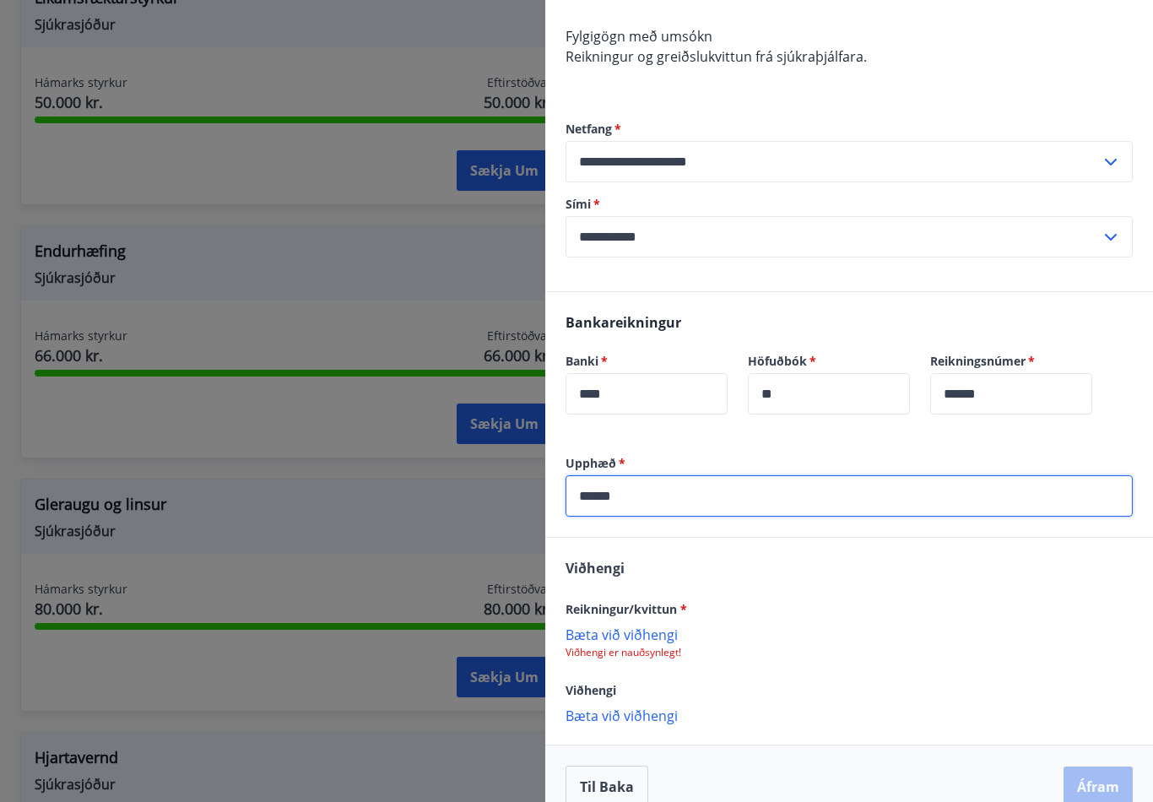
type input "******"
click at [719, 628] on p "Bæta við viðhengi" at bounding box center [849, 634] width 567 height 17
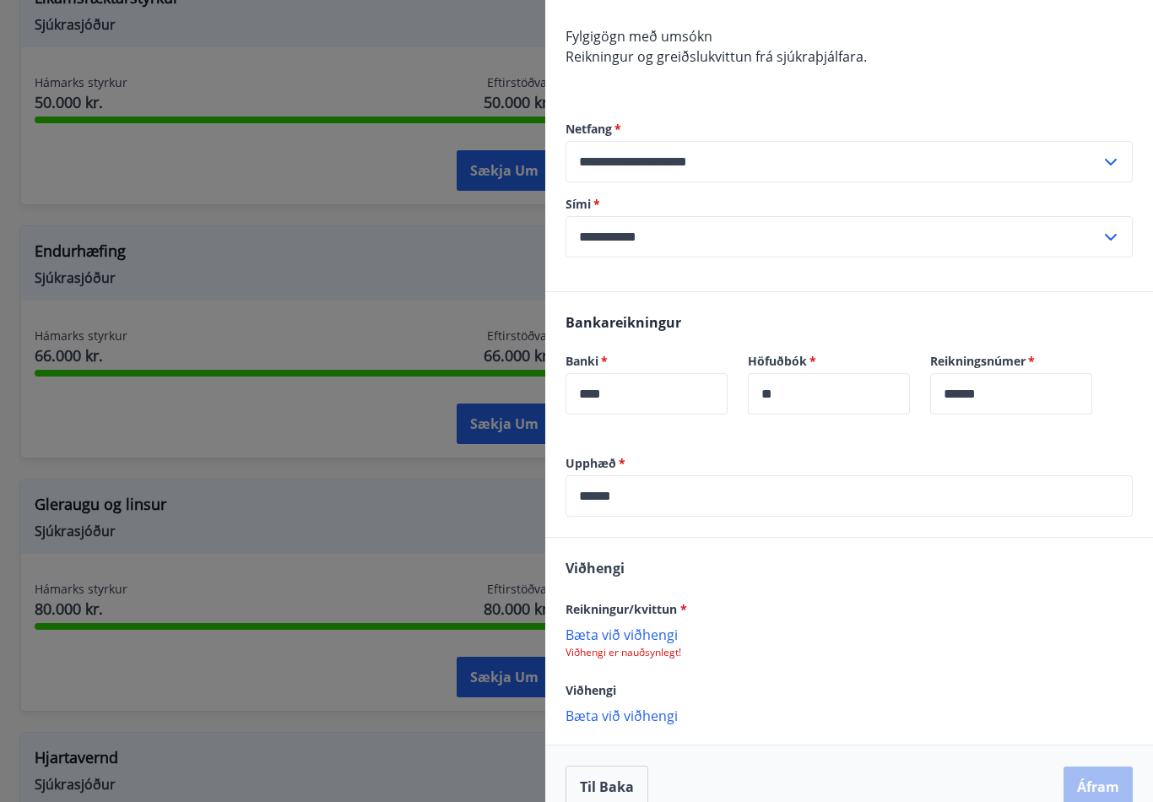
click at [669, 721] on p "Bæta við viðhengi" at bounding box center [849, 715] width 567 height 17
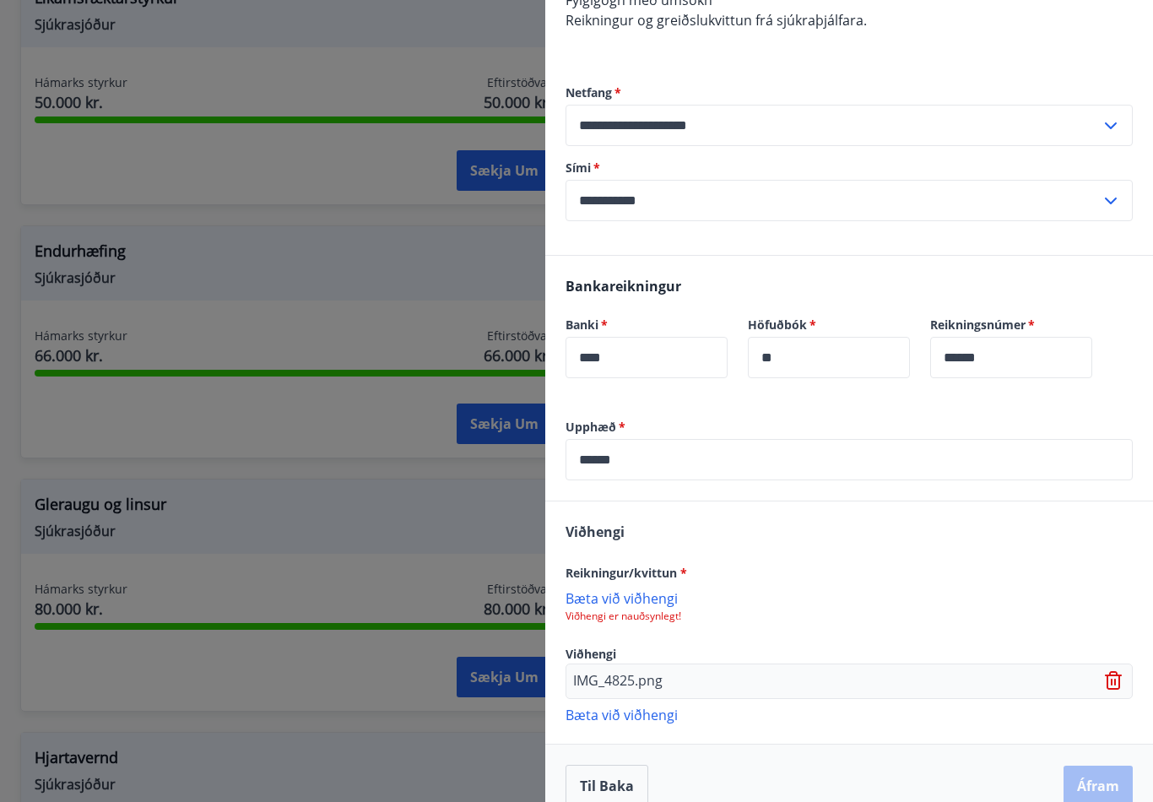
scroll to position [329, 0]
click at [638, 607] on p "Bæta við viðhengi" at bounding box center [849, 598] width 567 height 17
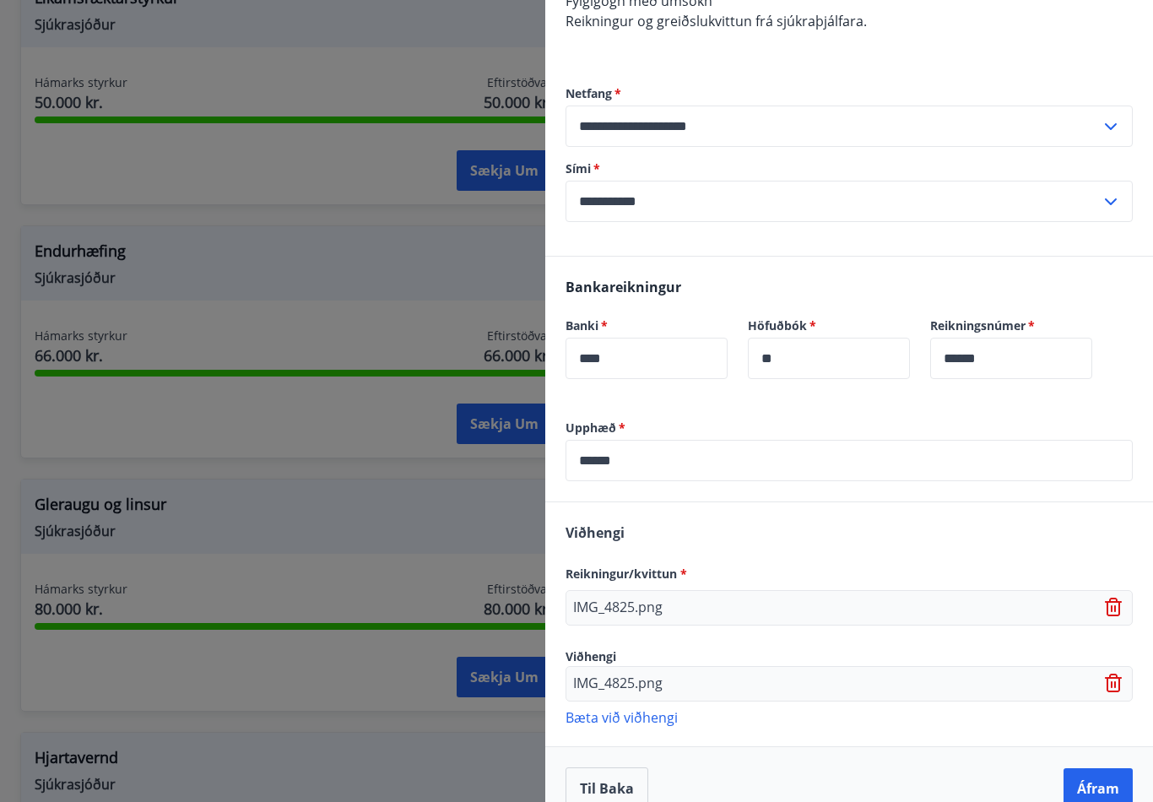
click at [1106, 801] on div "Til baka Áfram" at bounding box center [850, 788] width 608 height 84
click at [1125, 787] on button "Áfram" at bounding box center [1098, 788] width 69 height 41
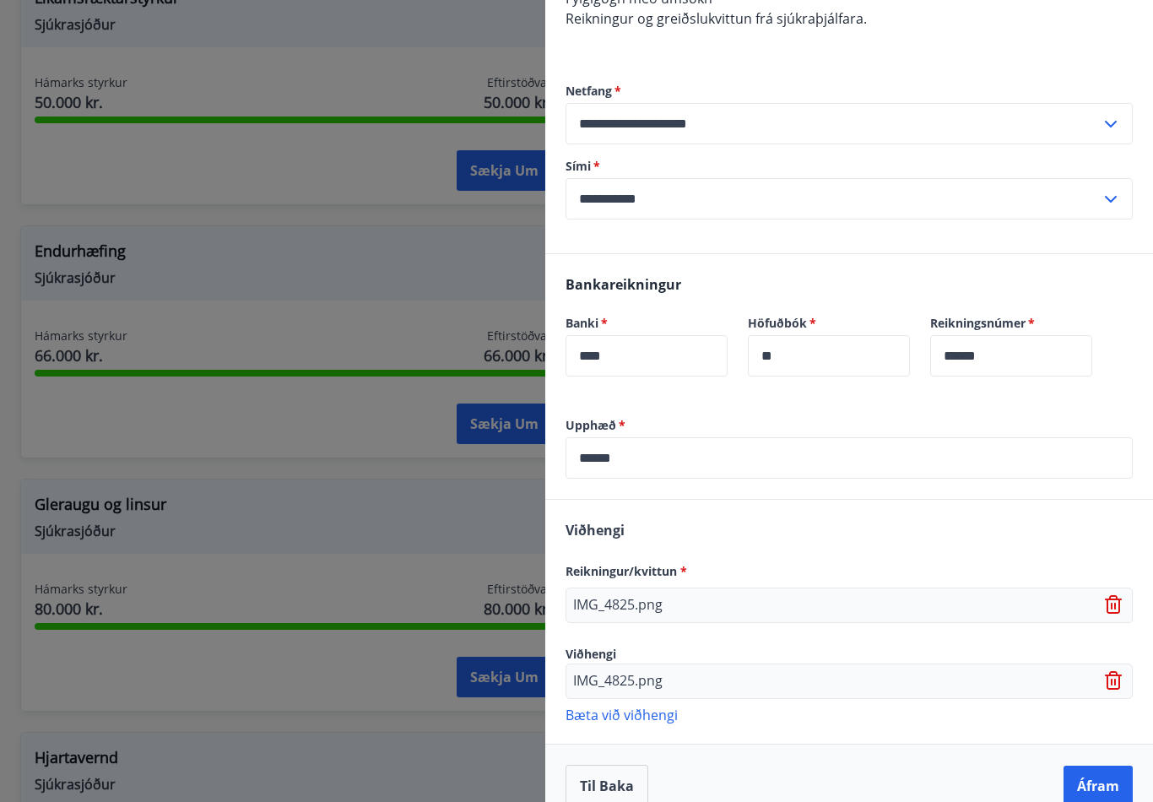
scroll to position [331, 0]
click at [1094, 774] on button "Áfram" at bounding box center [1098, 787] width 69 height 41
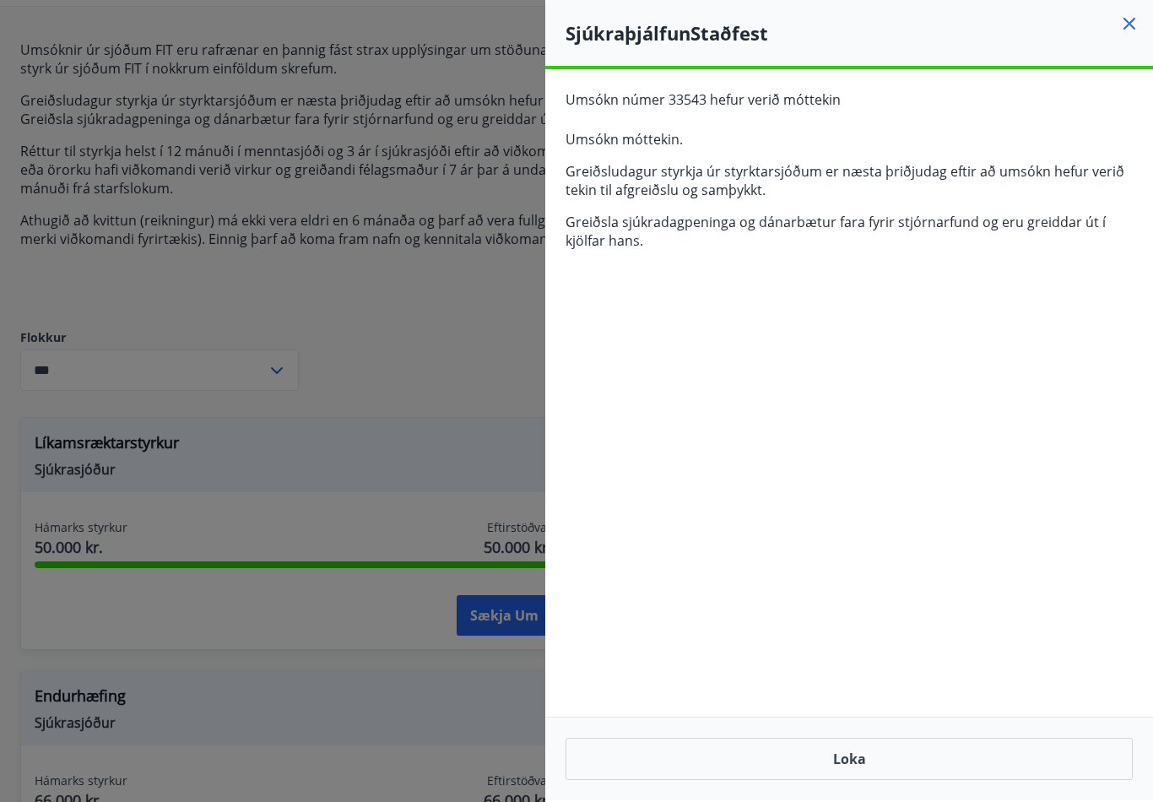
scroll to position [131, 0]
click at [1110, 47] on div "Sjúkraþjálfun Staðfest" at bounding box center [850, 33] width 608 height 66
click at [1109, 46] on div "Sjúkraþjálfun Staðfest" at bounding box center [850, 33] width 608 height 66
click at [1131, 32] on icon at bounding box center [1130, 24] width 20 height 20
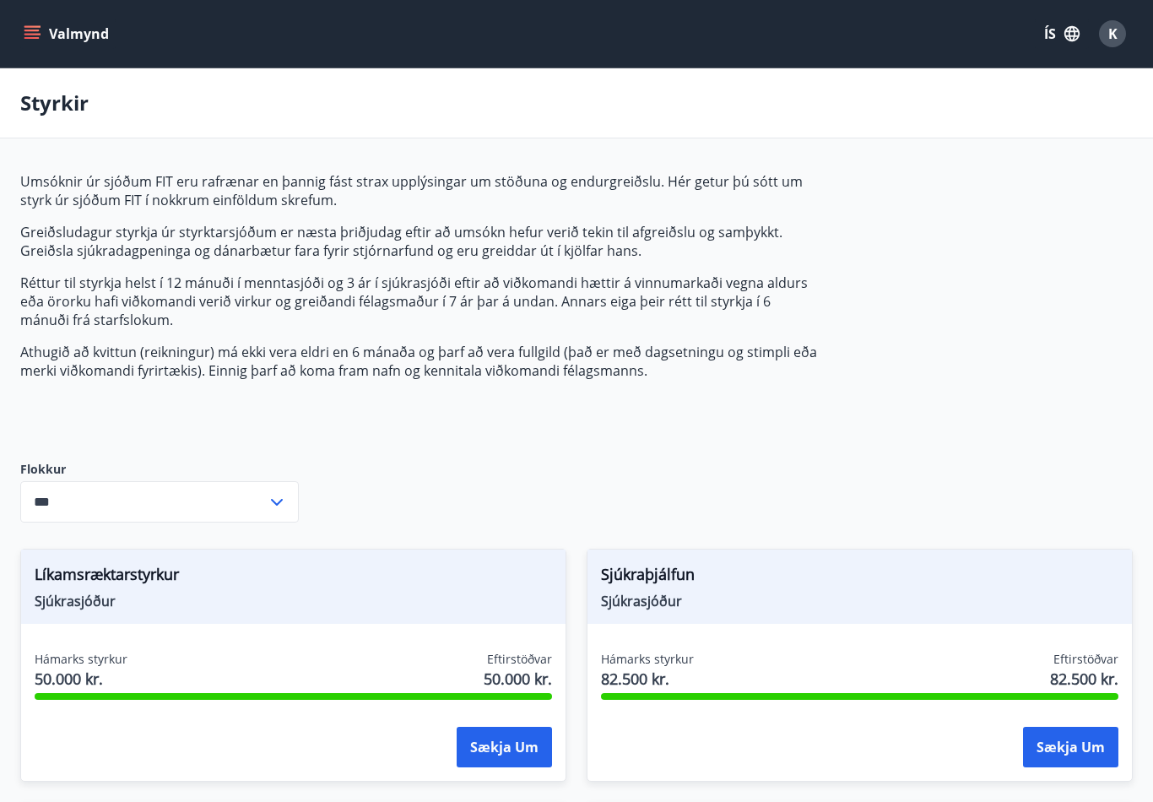
click at [54, 60] on div "Valmynd ÍS K" at bounding box center [576, 34] width 1153 height 68
click at [50, 29] on button "Valmynd" at bounding box center [67, 34] width 95 height 30
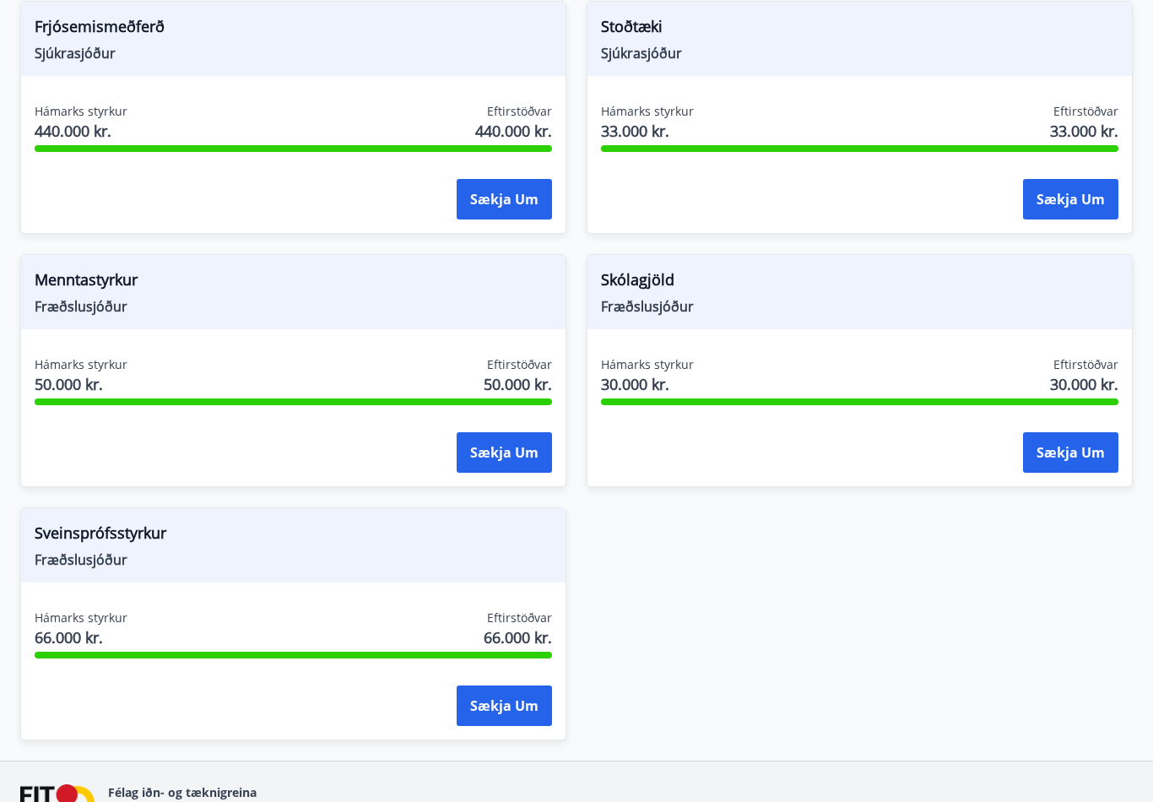
scroll to position [1889, 0]
